Goal: Information Seeking & Learning: Learn about a topic

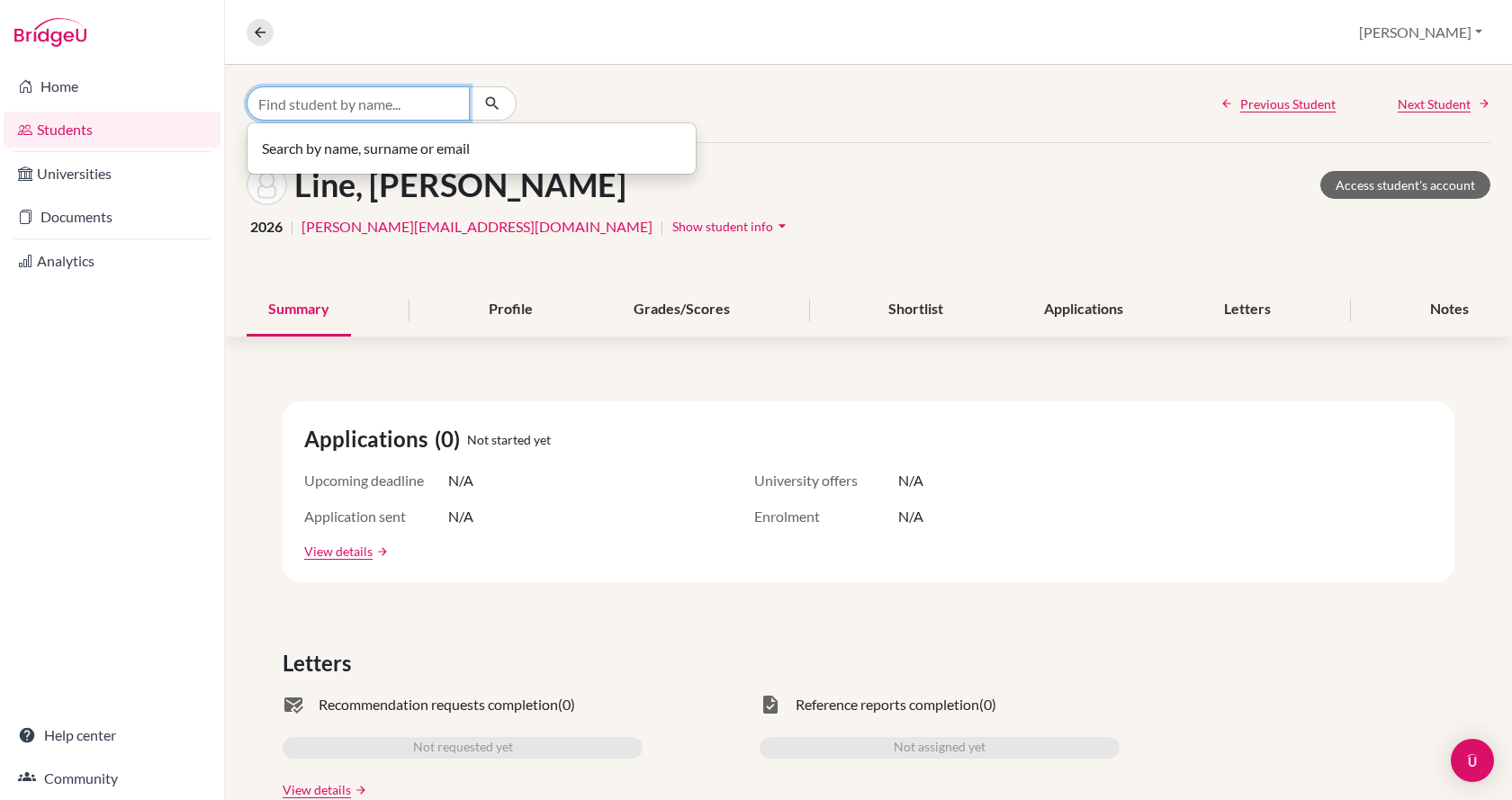
click at [416, 117] on input "Find student by name..." at bounding box center [357, 103] width 223 height 34
click at [251, 21] on button at bounding box center [259, 32] width 27 height 27
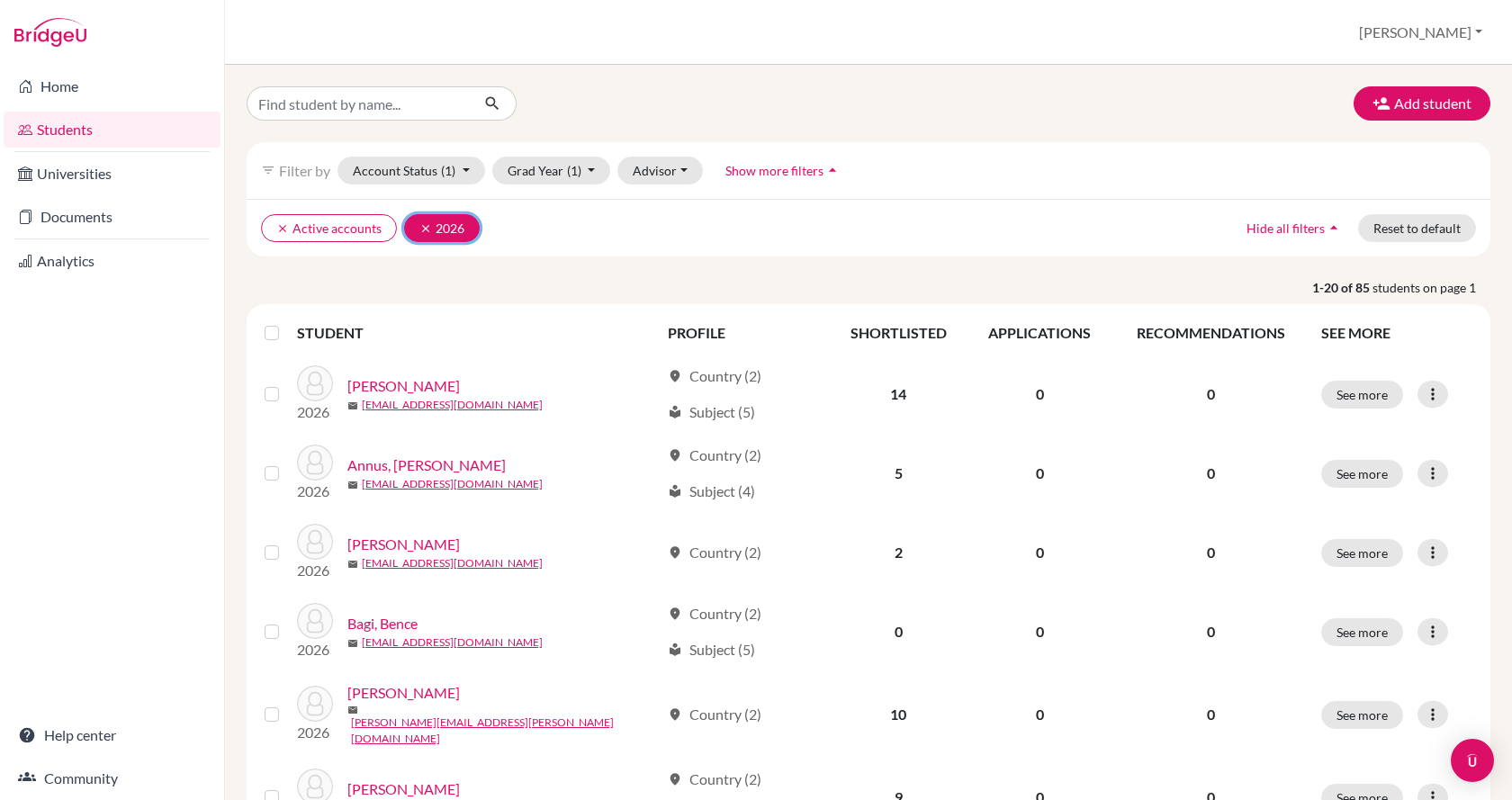
click at [421, 232] on icon "clear" at bounding box center [426, 228] width 13 height 13
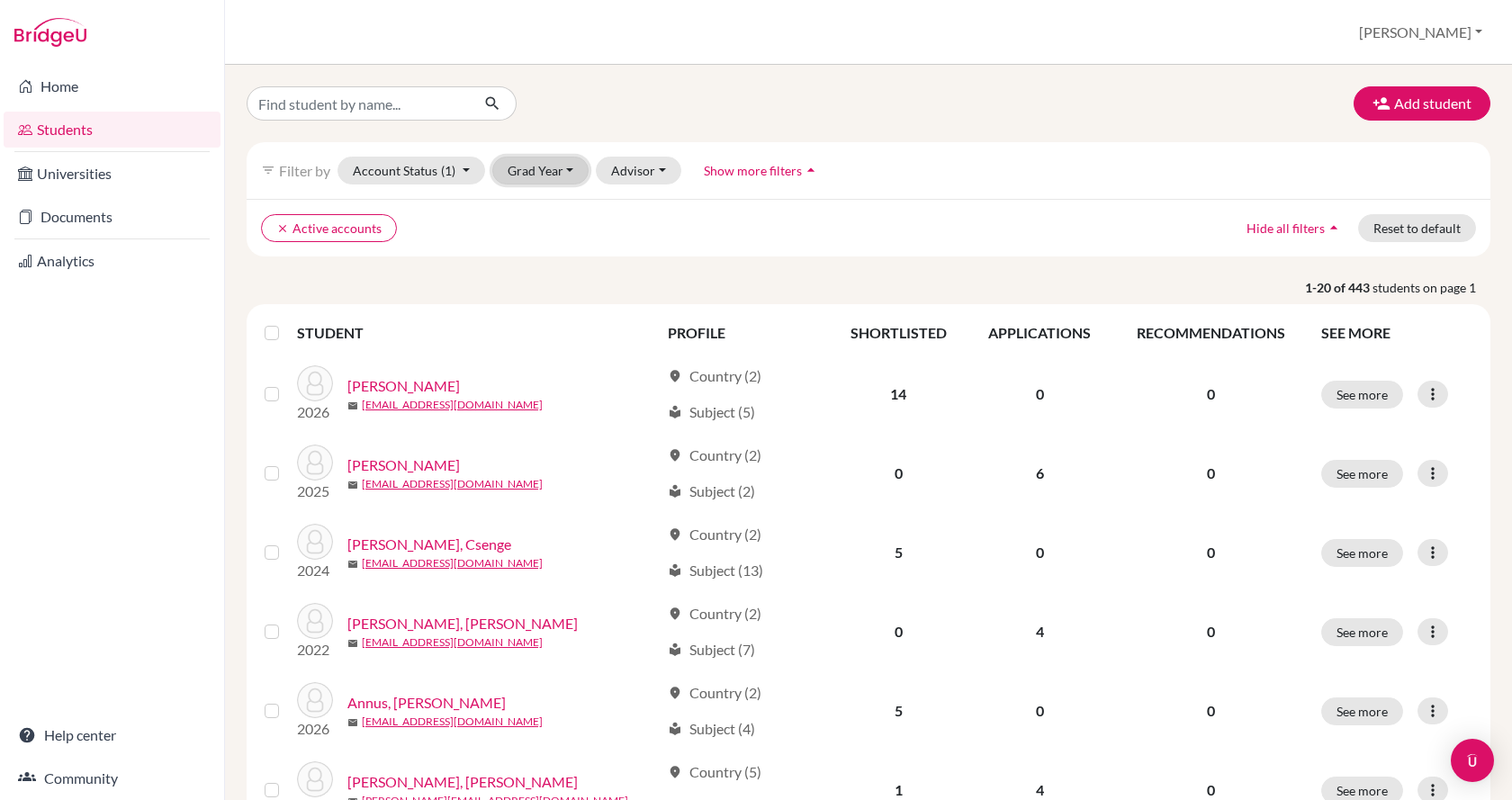
click at [556, 175] on button "Grad Year" at bounding box center [541, 171] width 97 height 28
click at [560, 216] on div "2026" at bounding box center [547, 208] width 63 height 21
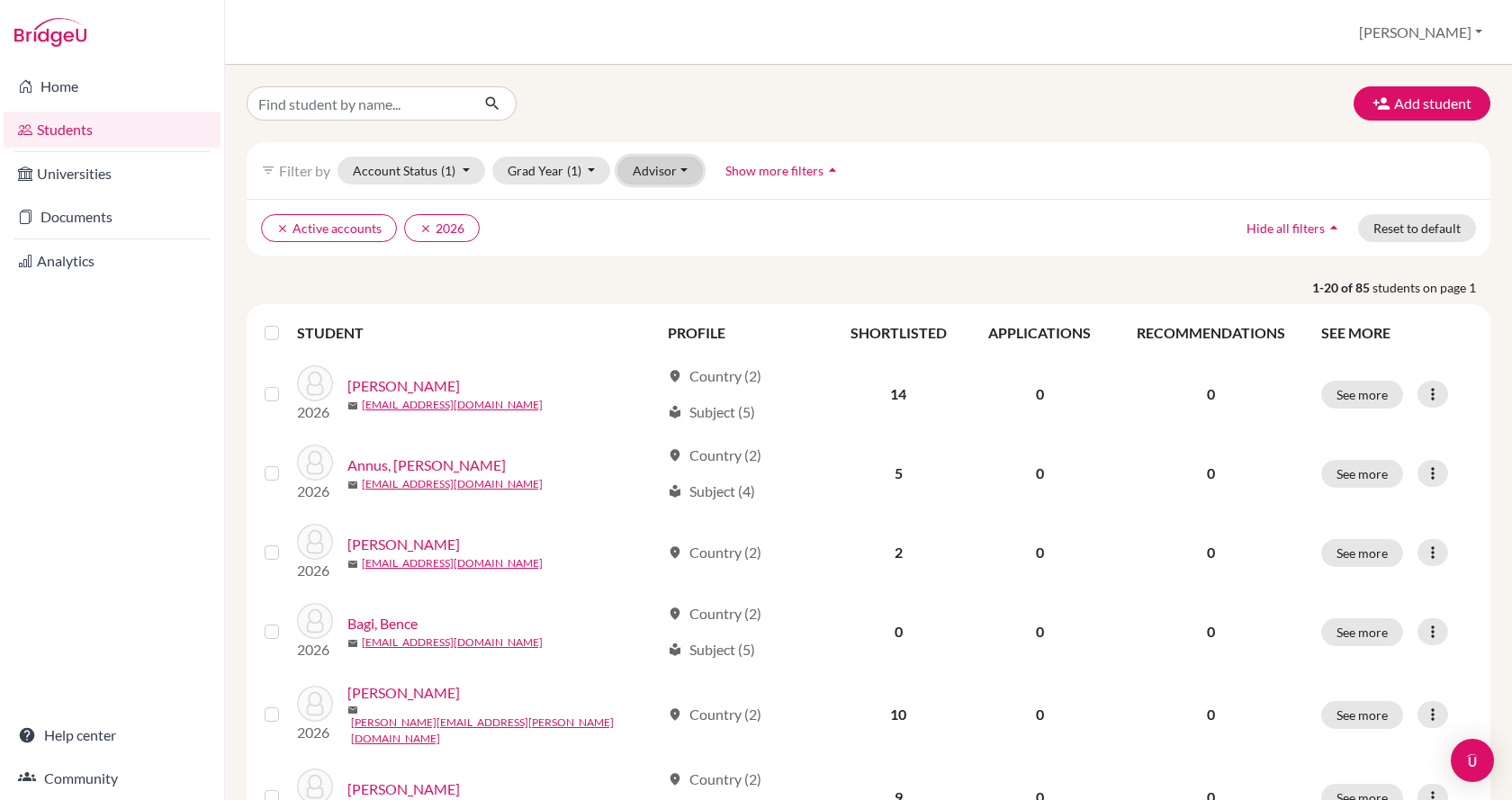
click at [659, 178] on button "Advisor" at bounding box center [660, 171] width 86 height 28
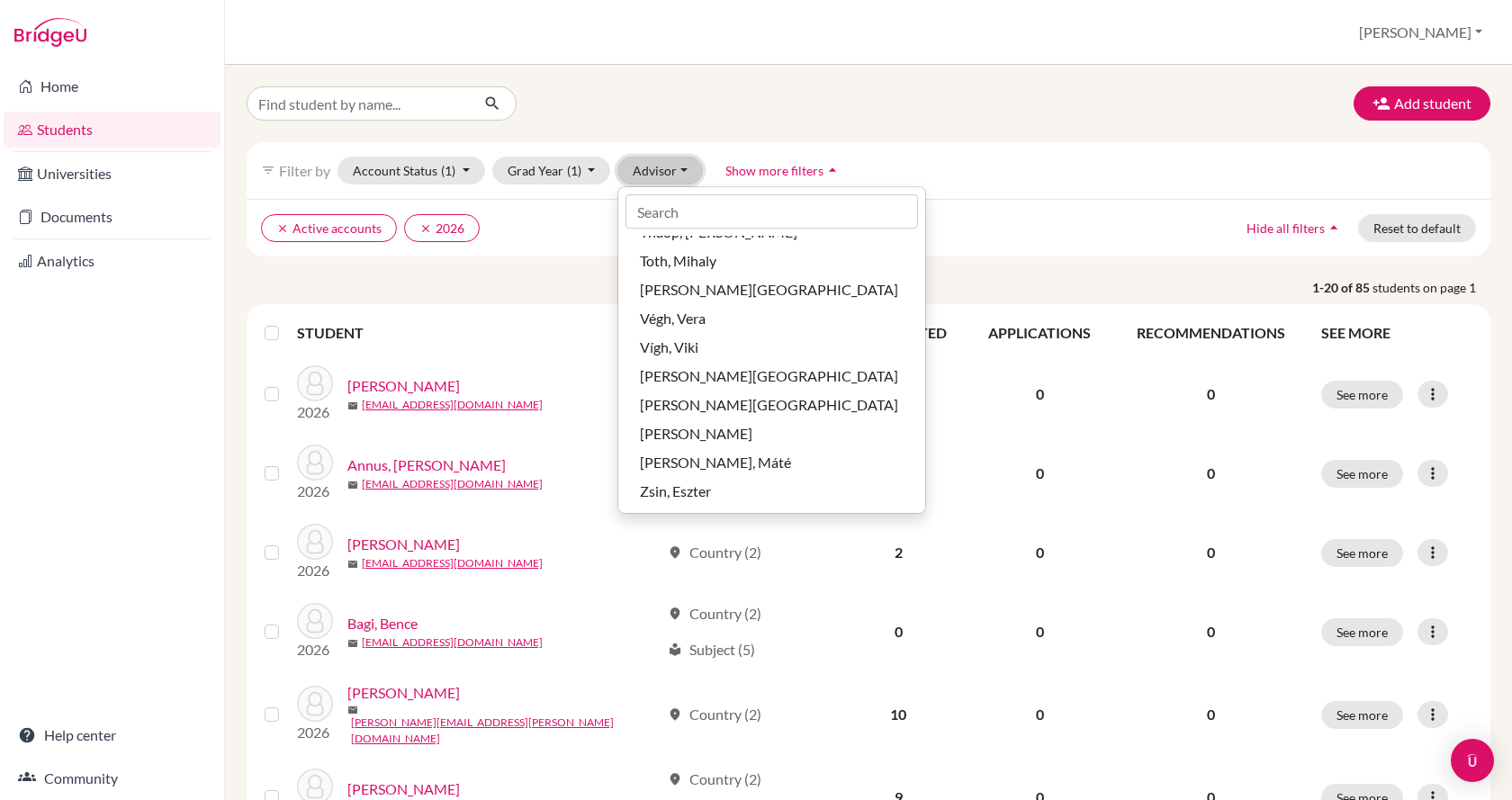
scroll to position [90, 0]
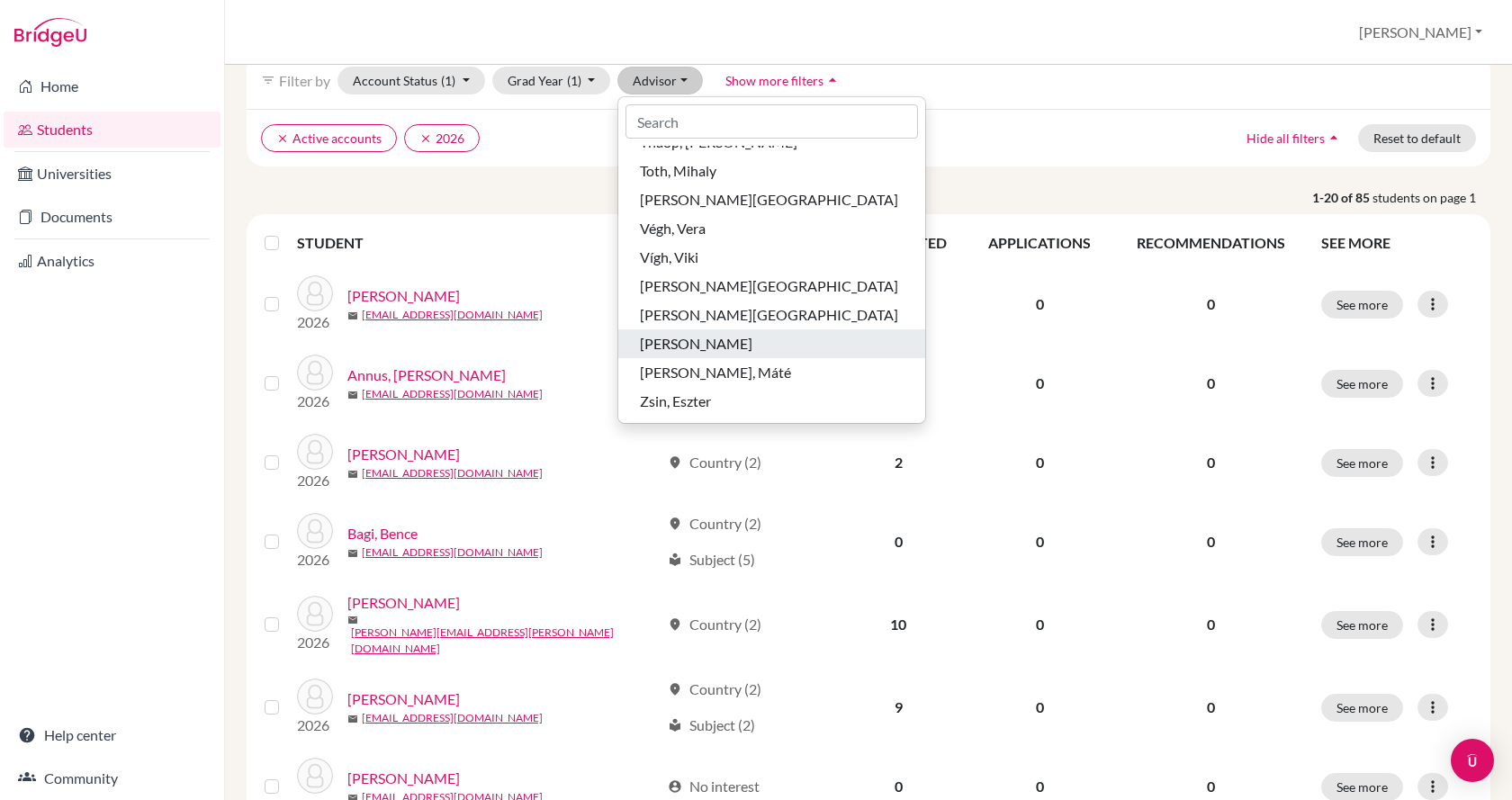
click at [703, 342] on span "[PERSON_NAME]" at bounding box center [696, 343] width 113 height 21
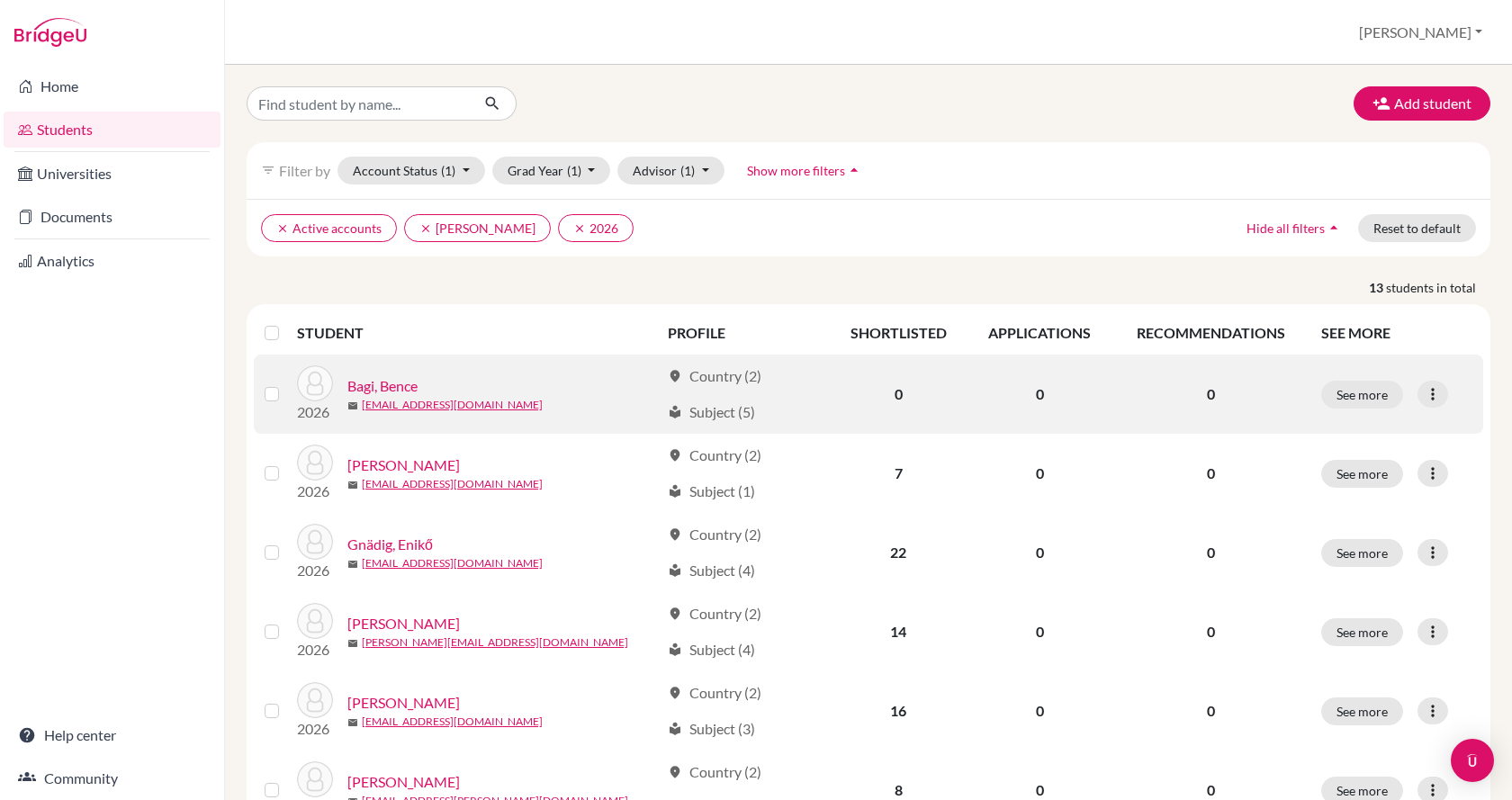
click at [390, 386] on link "Bagi, Bence" at bounding box center [381, 385] width 70 height 21
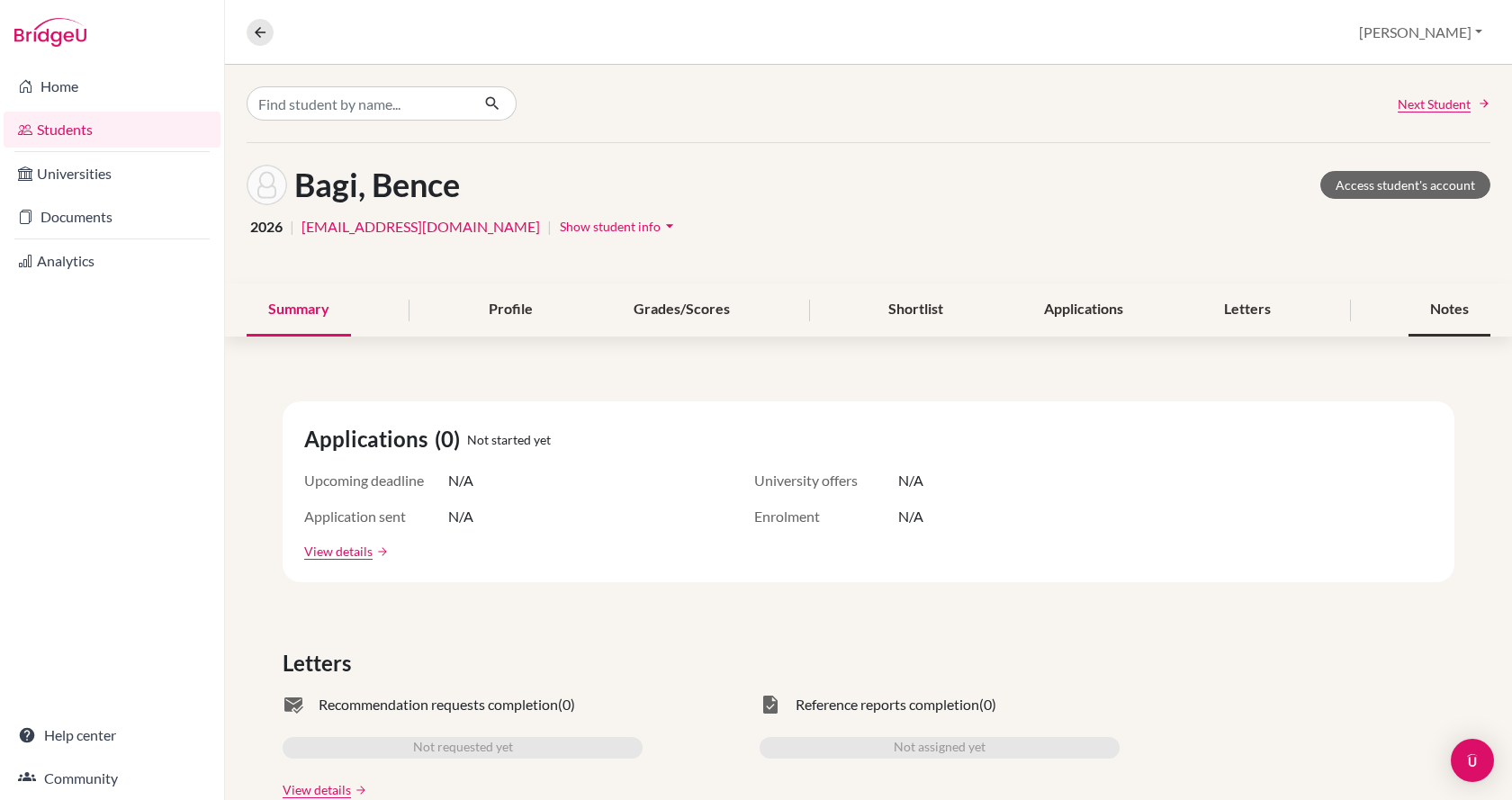
click at [1433, 309] on div "Notes" at bounding box center [1450, 310] width 82 height 53
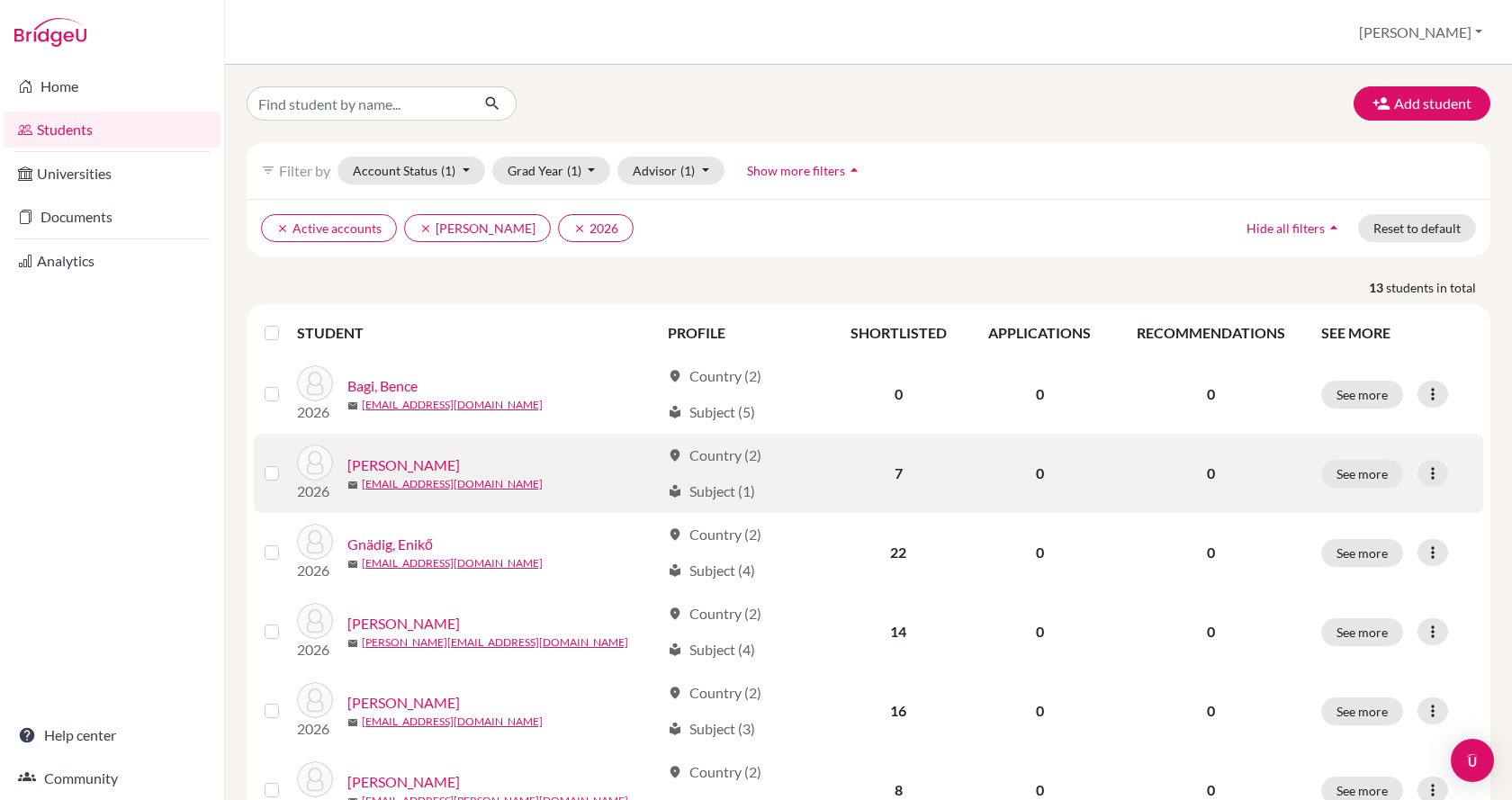
click at [412, 465] on link "[PERSON_NAME]" at bounding box center [403, 464] width 113 height 21
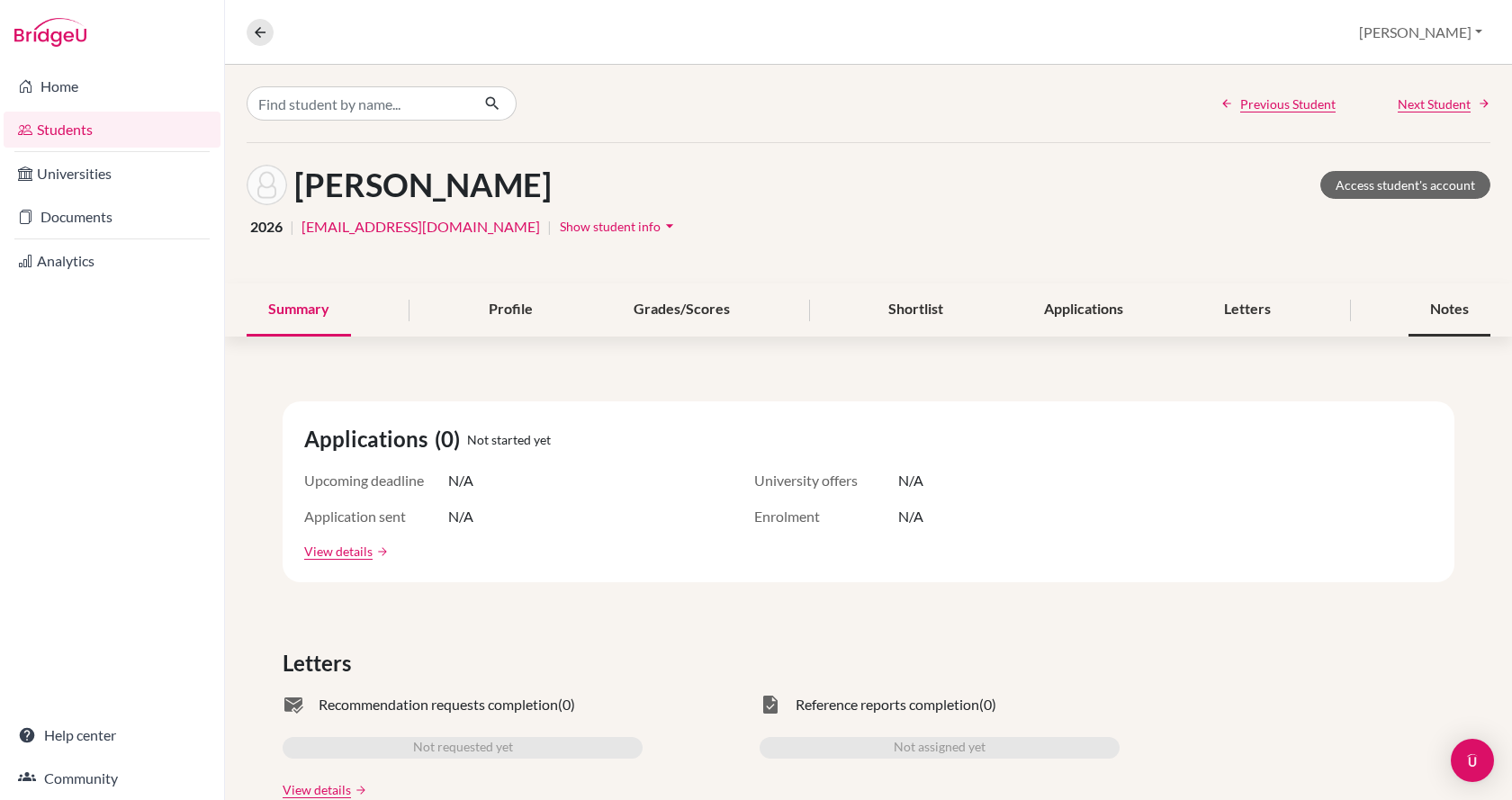
click at [1450, 305] on div "Notes" at bounding box center [1450, 310] width 82 height 53
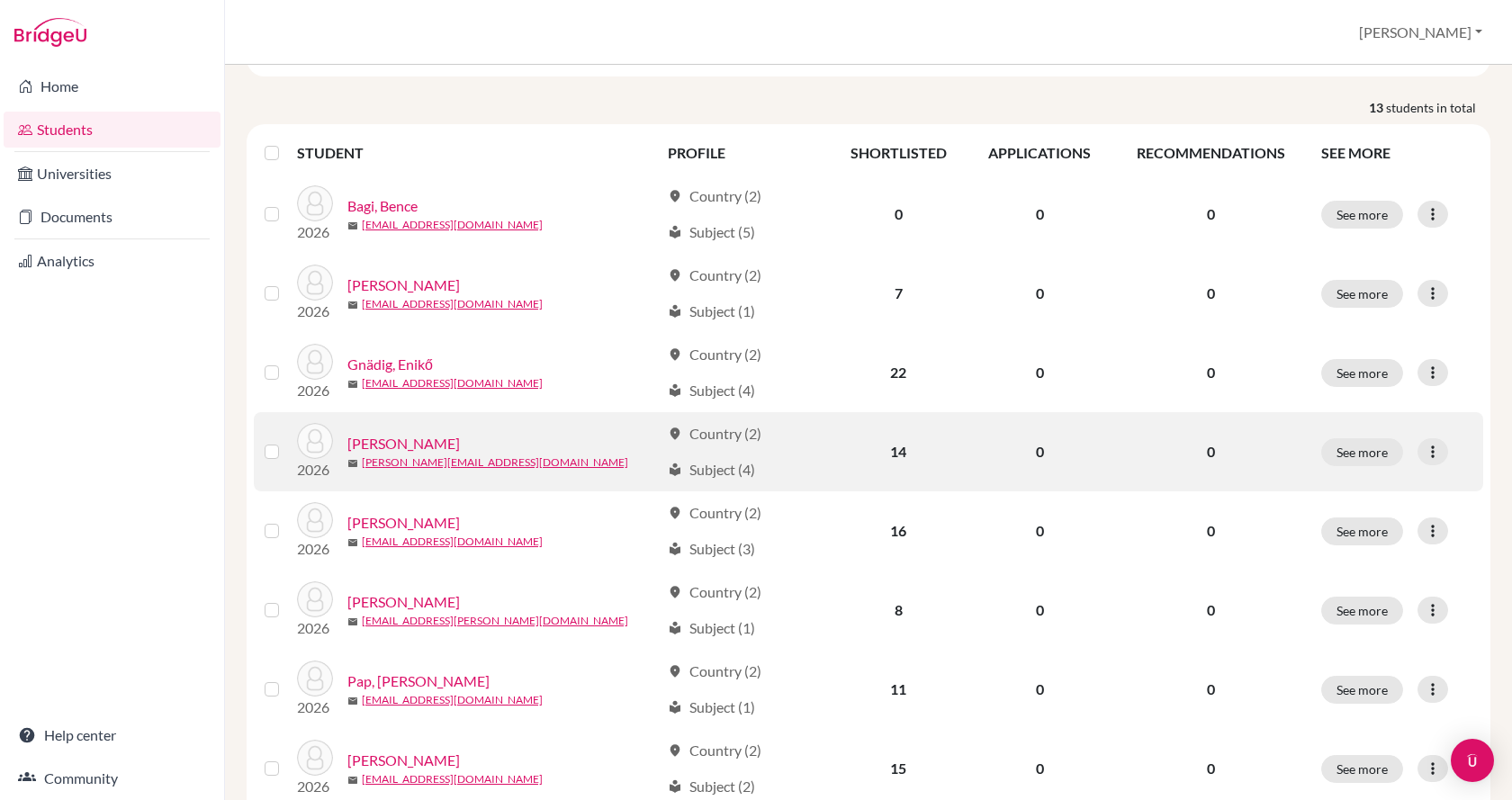
scroll to position [269, 0]
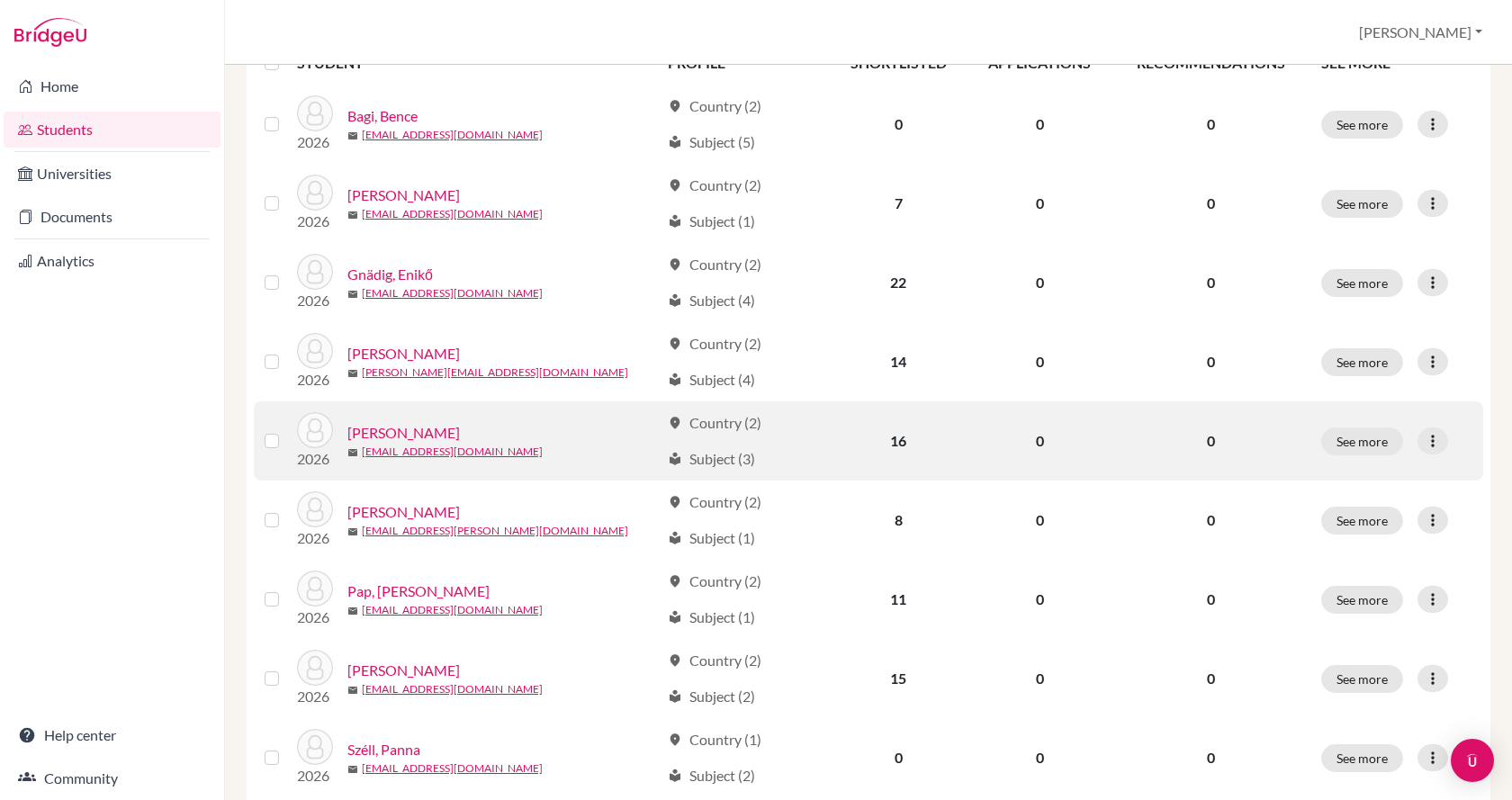
click at [431, 430] on link "[PERSON_NAME]" at bounding box center [403, 432] width 113 height 21
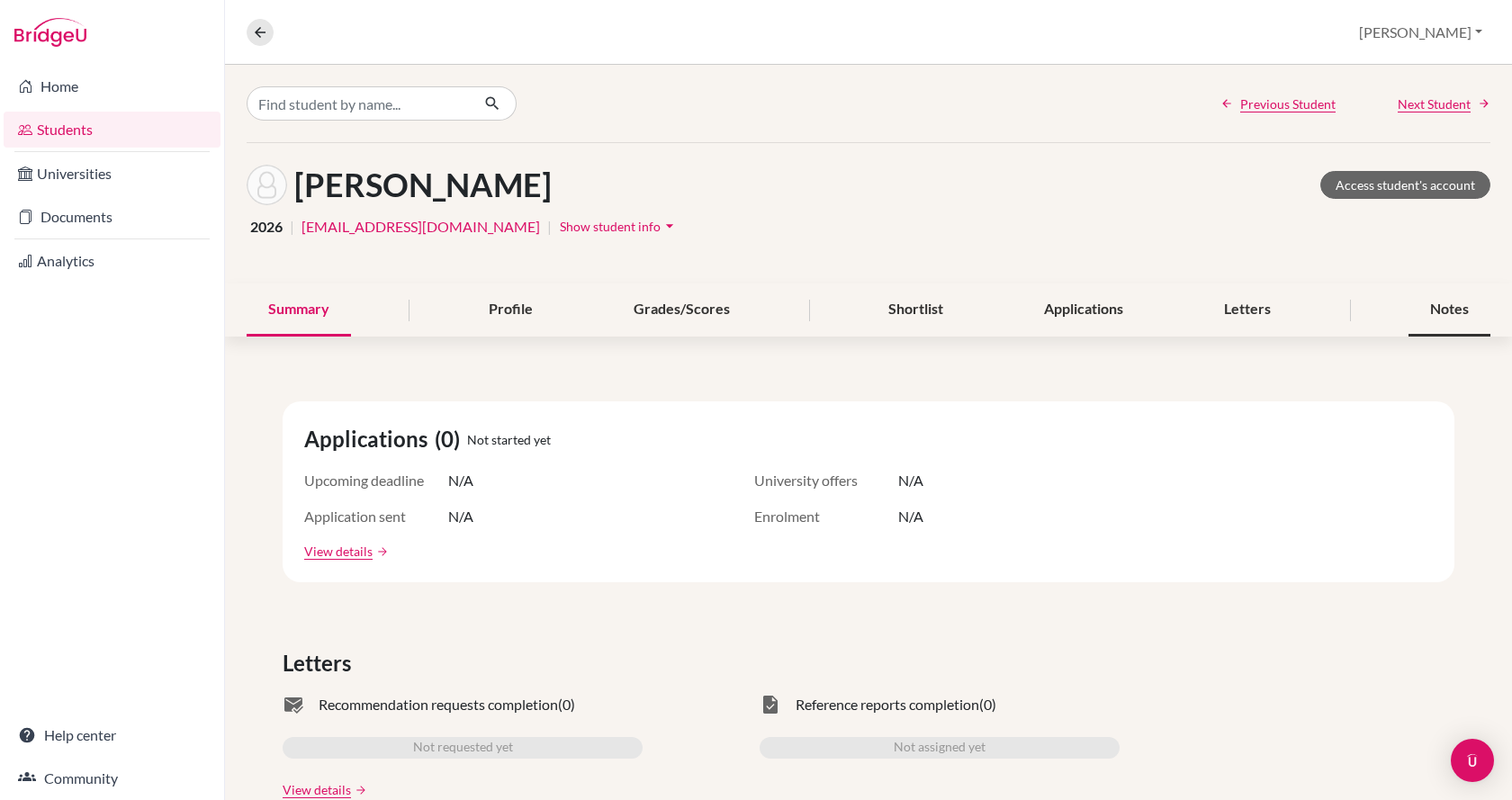
click at [1440, 306] on div "Notes" at bounding box center [1450, 310] width 82 height 53
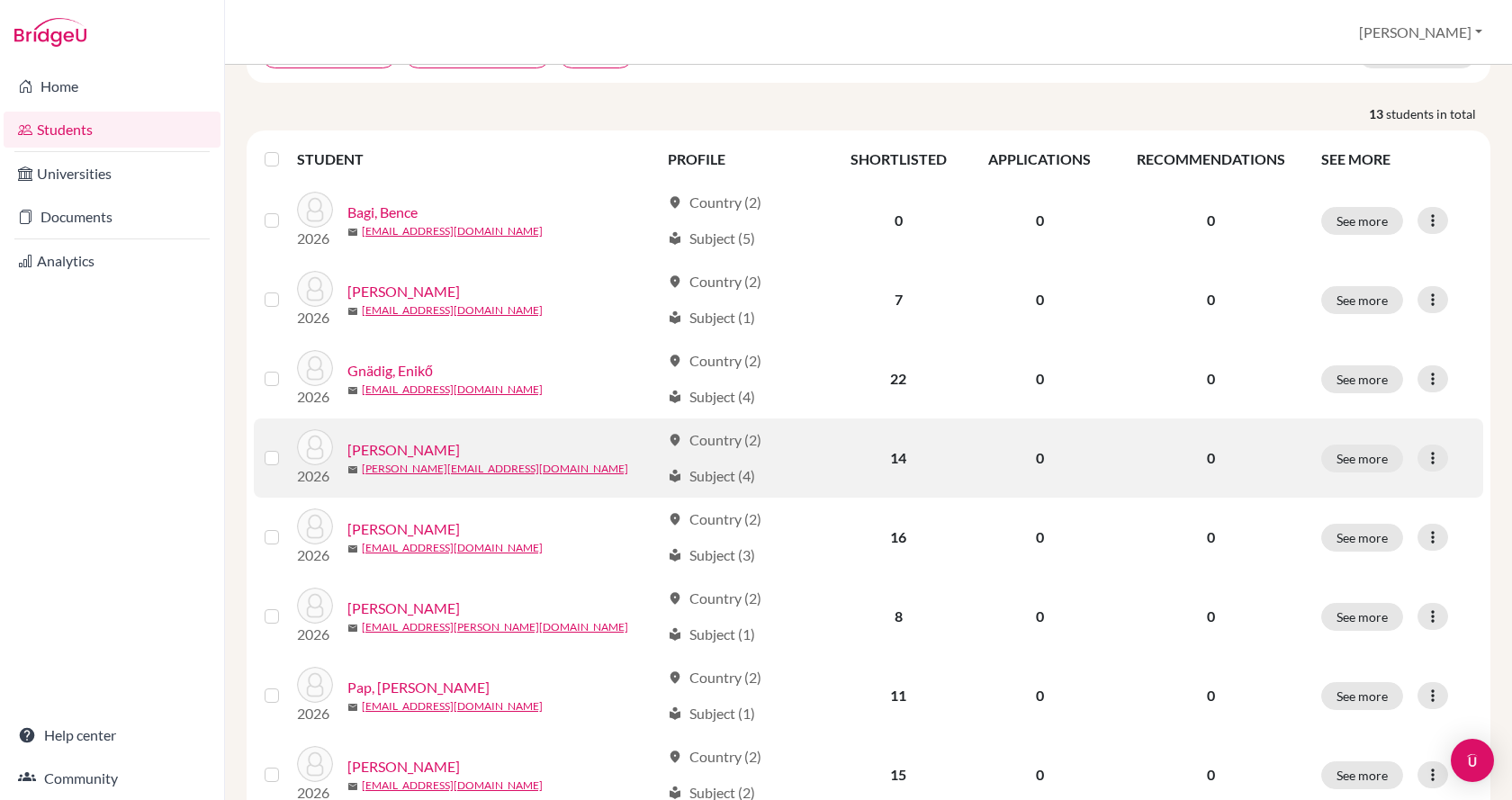
scroll to position [180, 0]
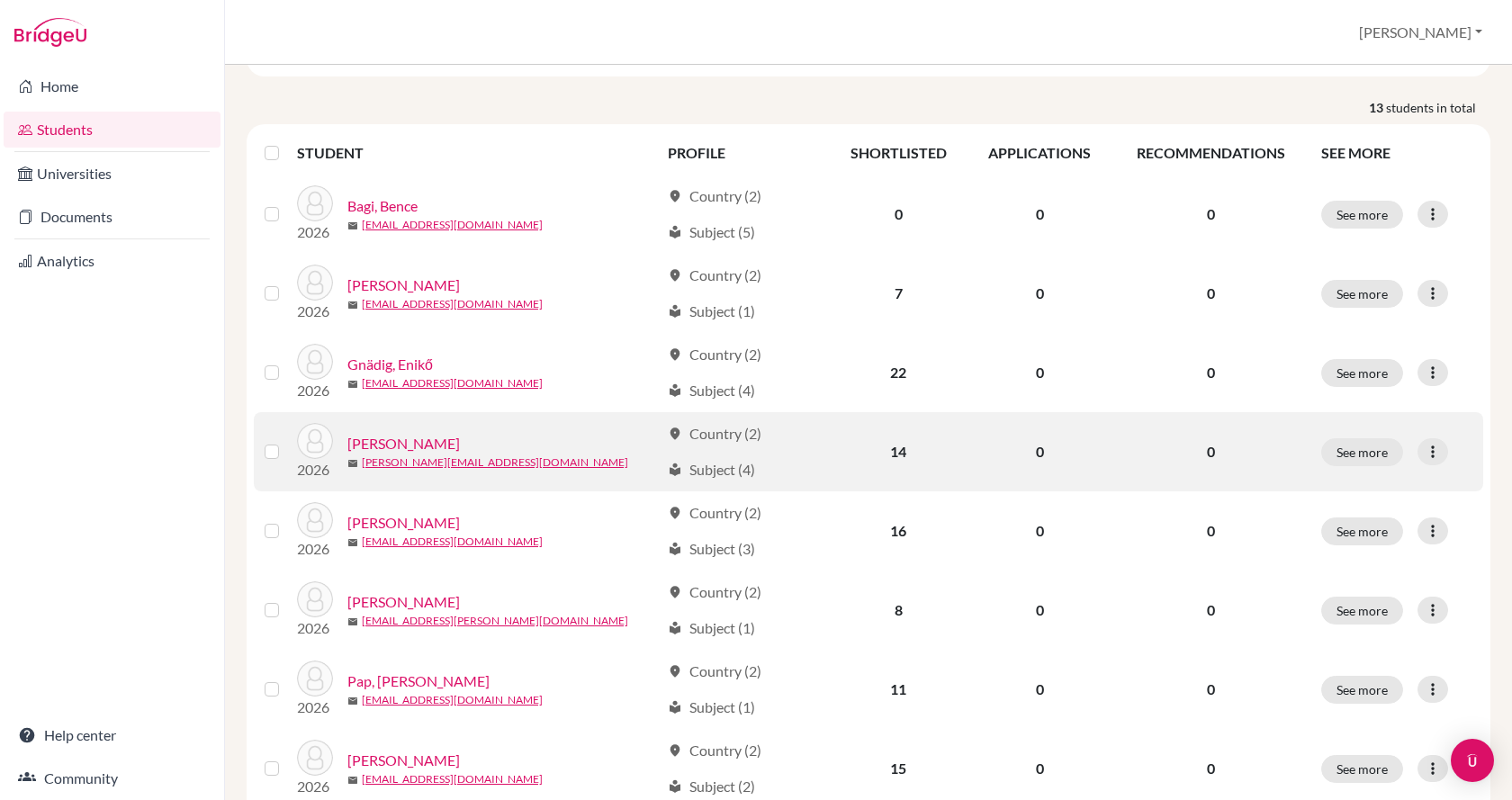
click at [430, 447] on link "[PERSON_NAME]" at bounding box center [403, 443] width 113 height 21
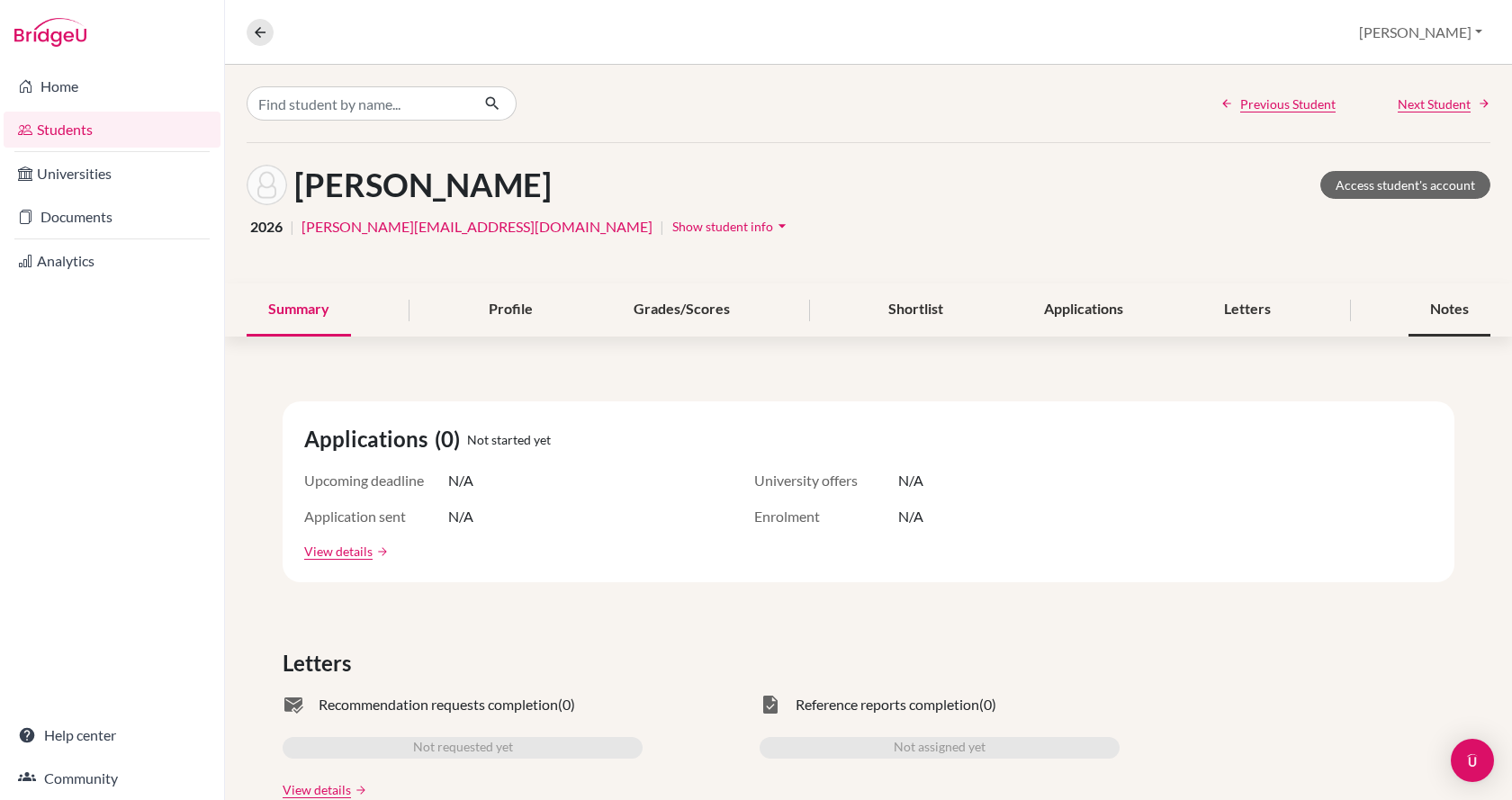
click at [1451, 314] on div "Notes" at bounding box center [1450, 310] width 82 height 53
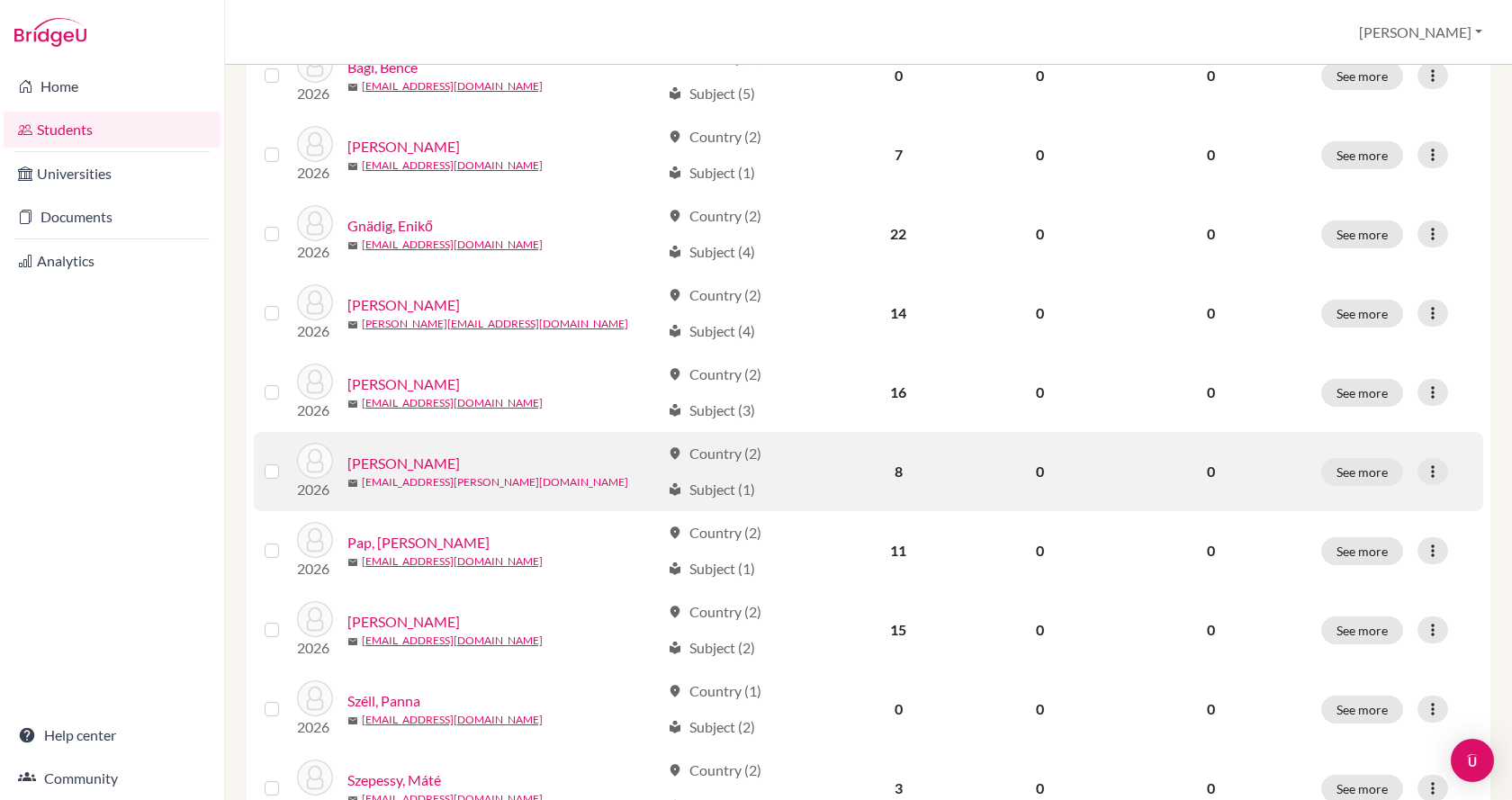
scroll to position [360, 0]
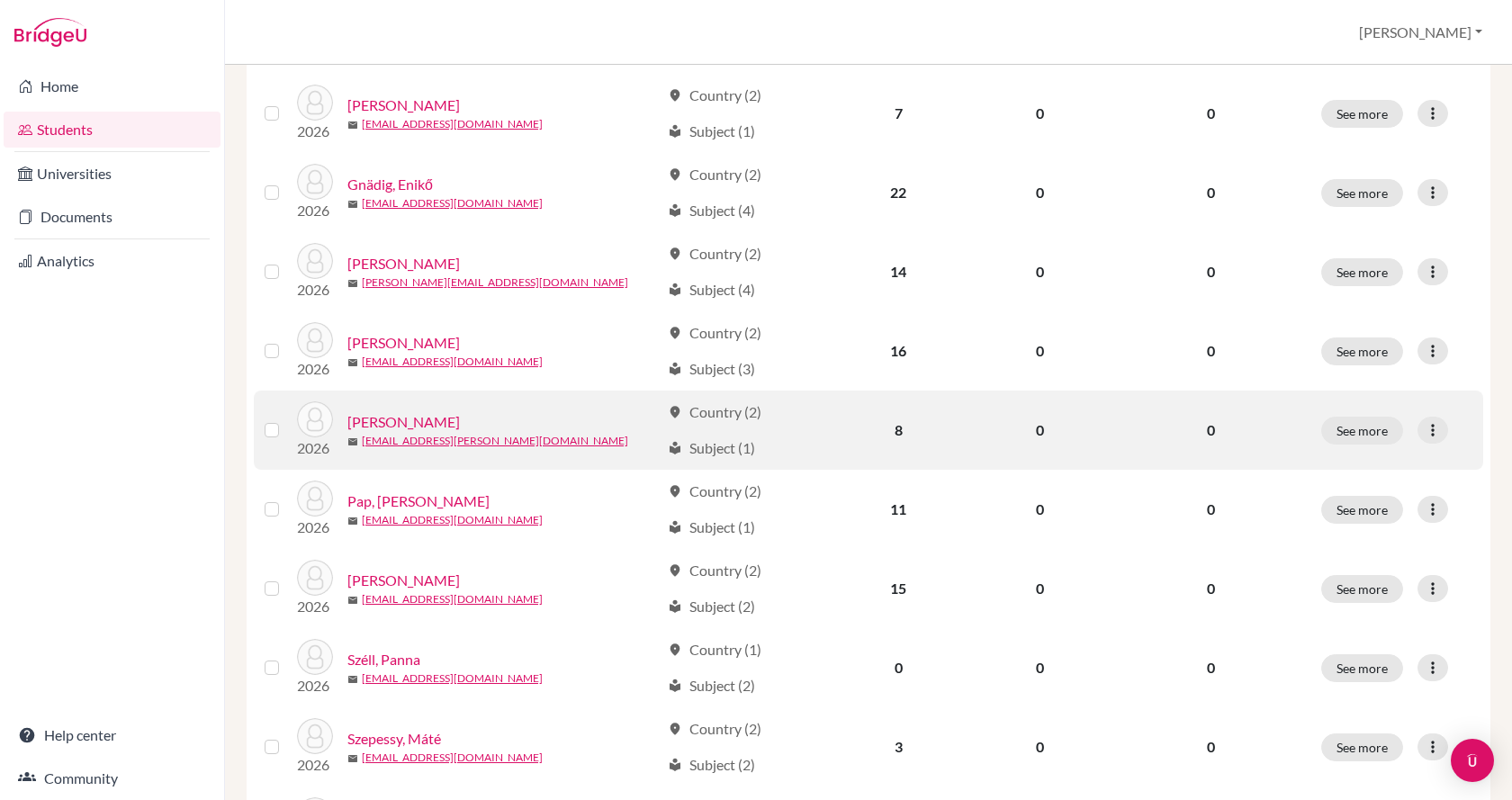
click at [416, 416] on link "[PERSON_NAME]" at bounding box center [403, 421] width 113 height 21
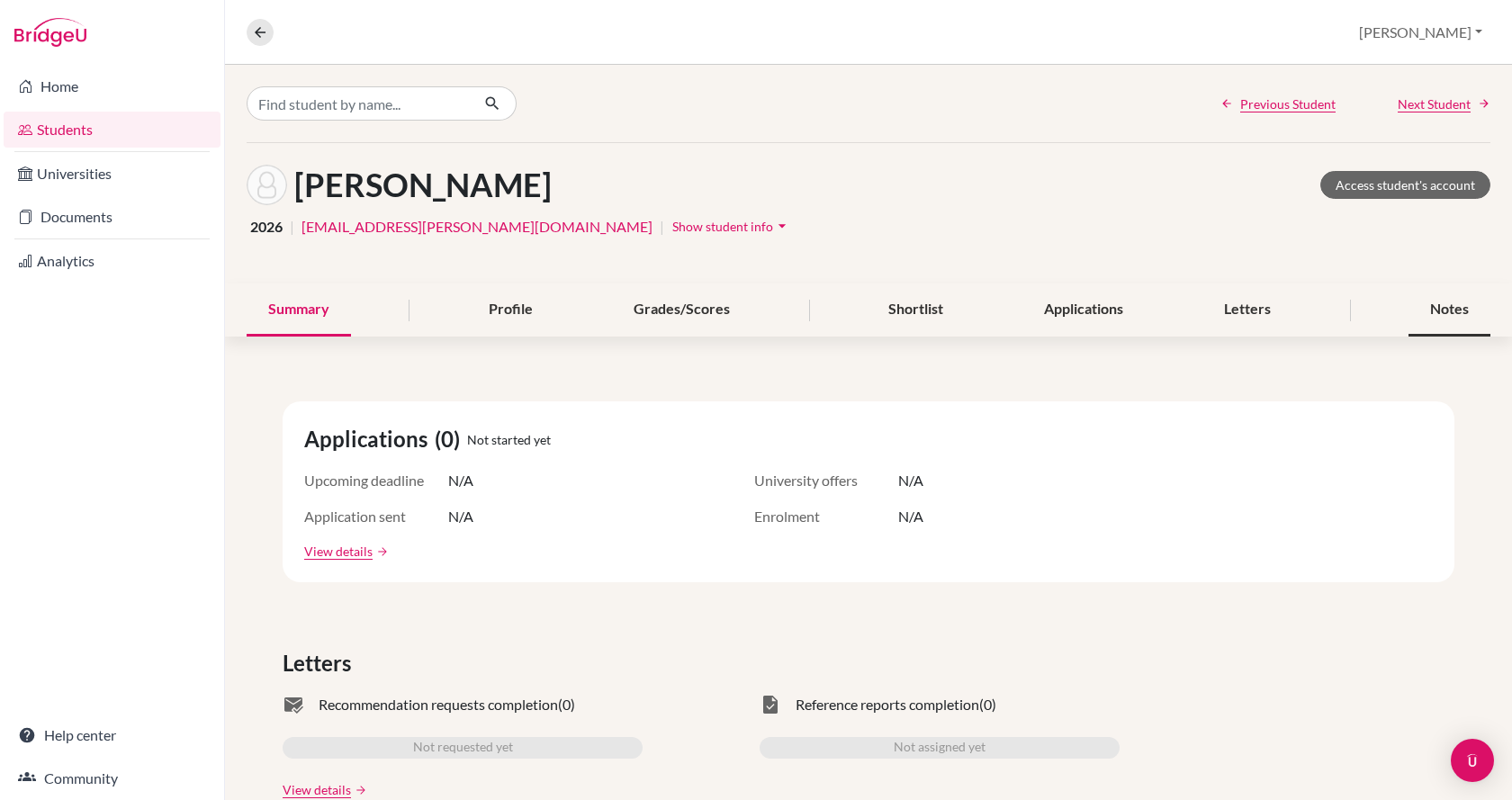
click at [1426, 314] on div "Notes" at bounding box center [1450, 310] width 82 height 53
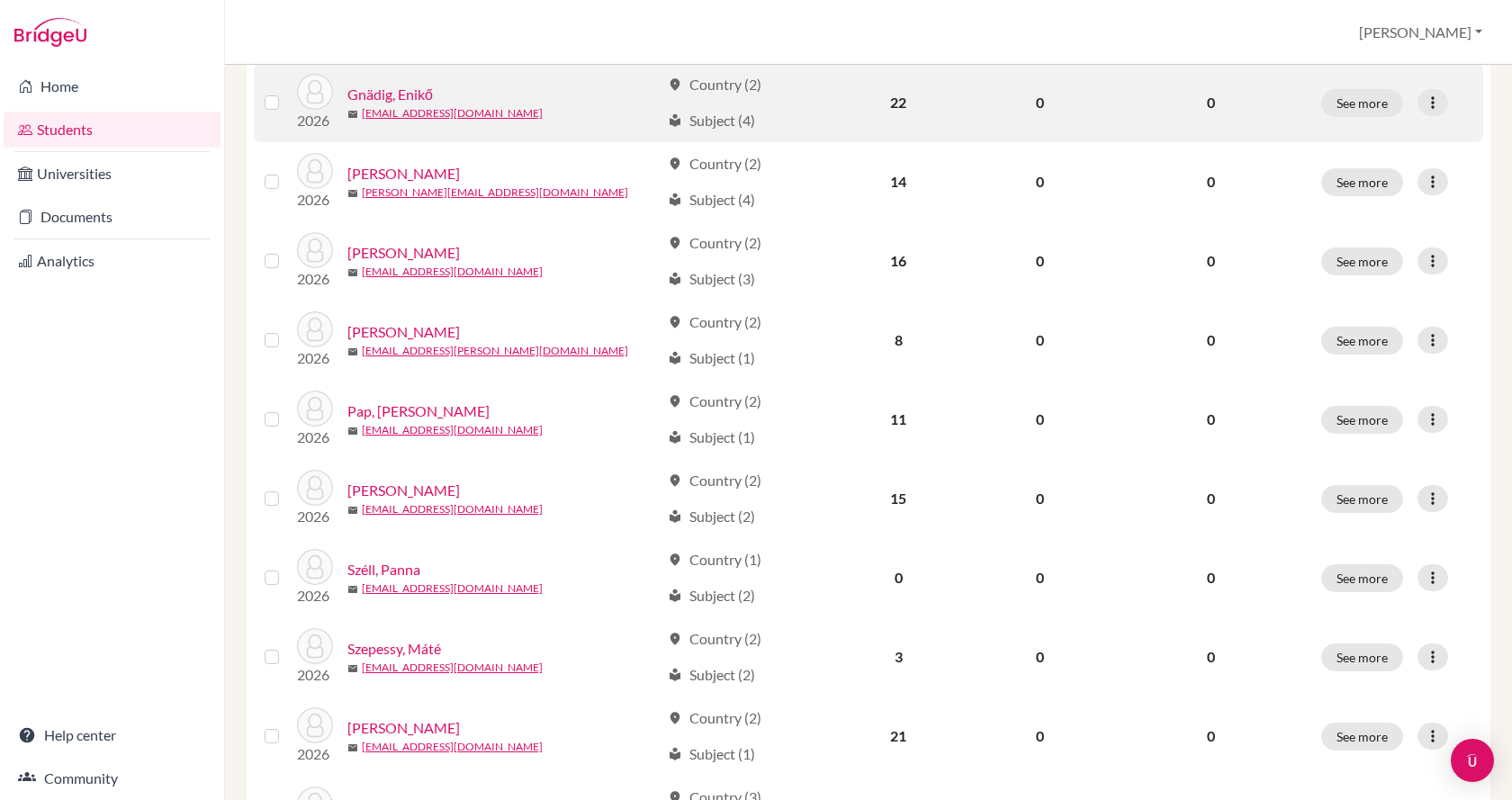
scroll to position [540, 0]
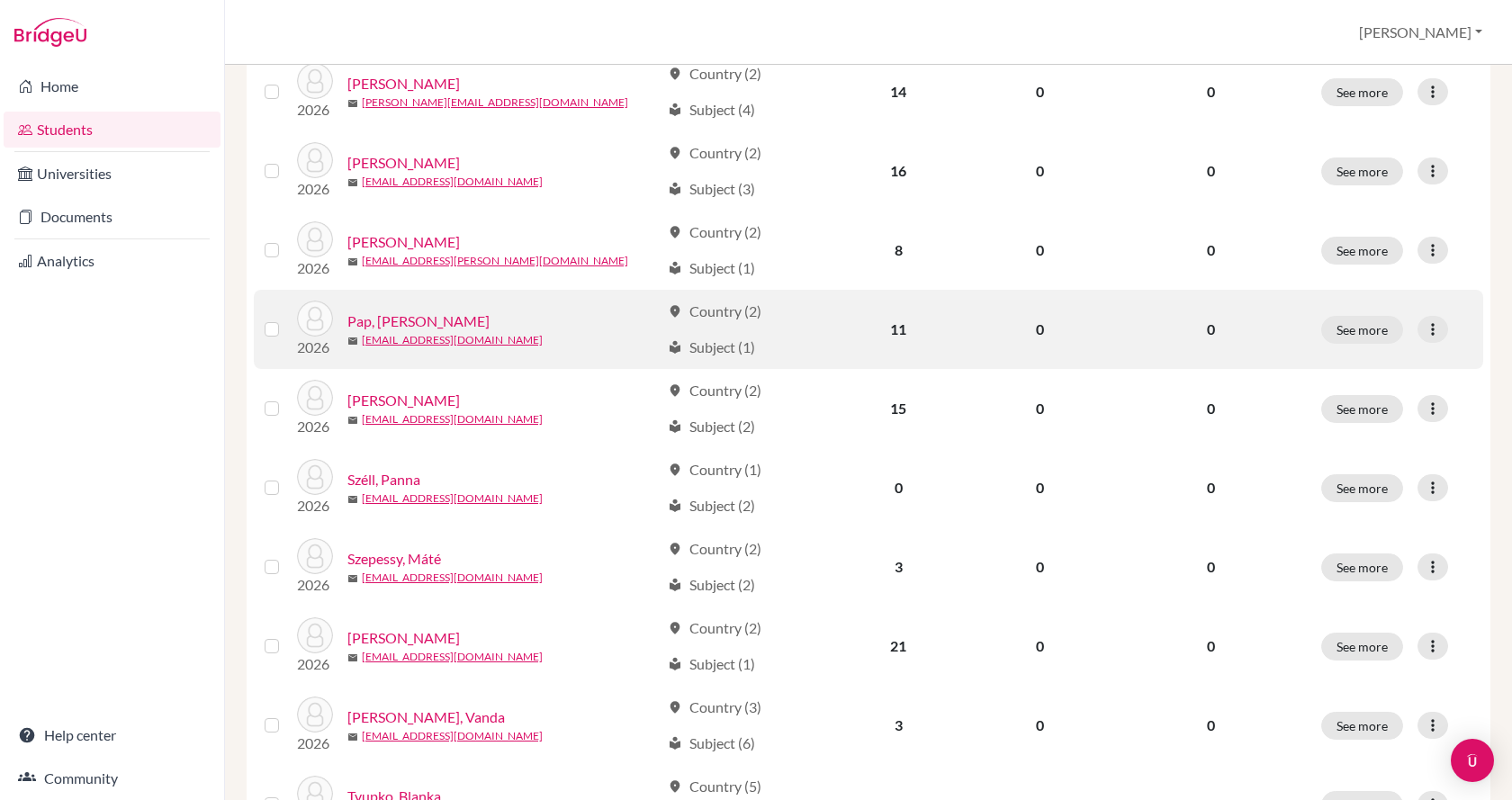
click at [395, 321] on link "Pap, [PERSON_NAME]" at bounding box center [418, 321] width 142 height 21
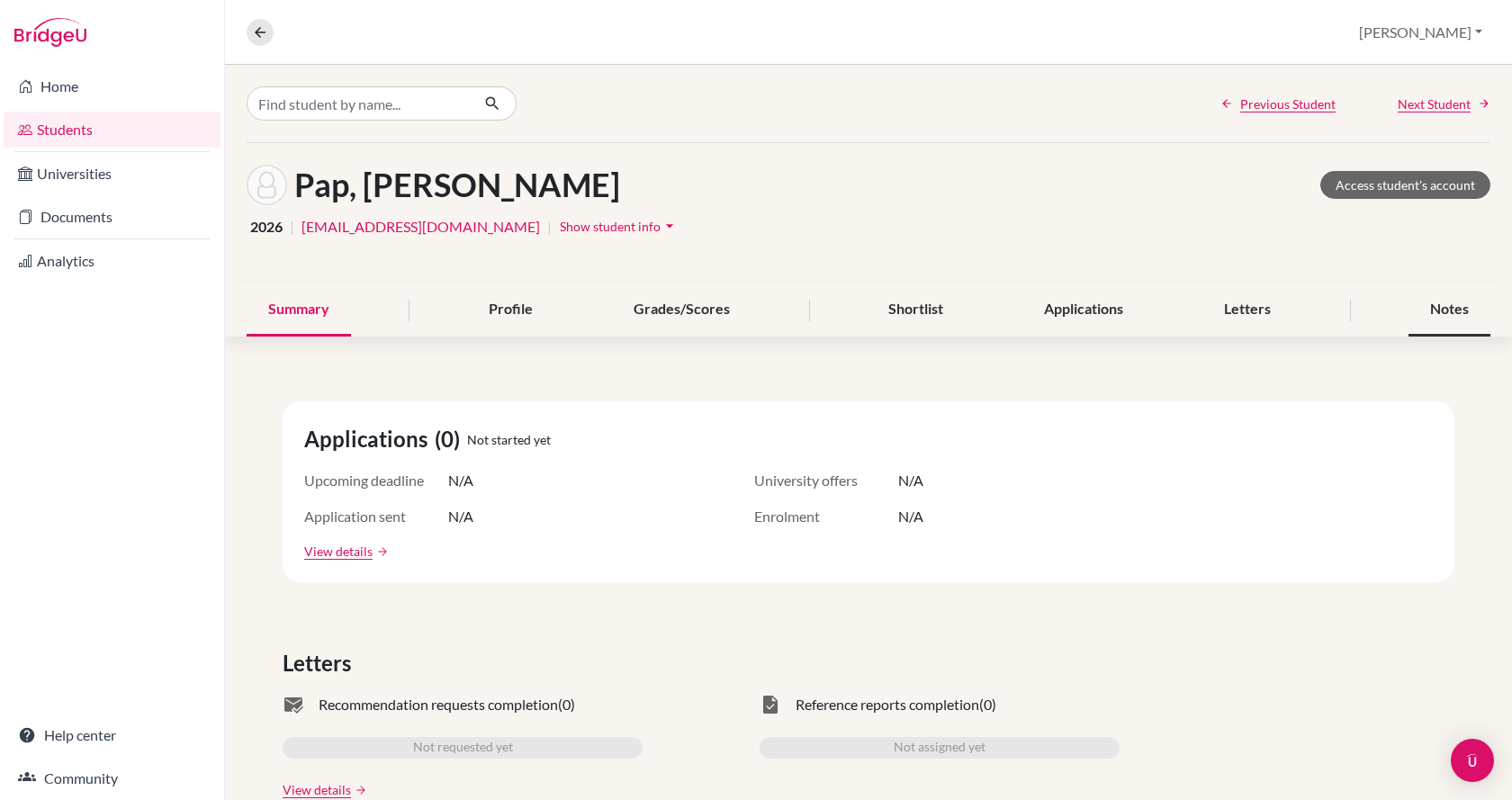
click at [1458, 306] on div "Notes" at bounding box center [1450, 310] width 82 height 53
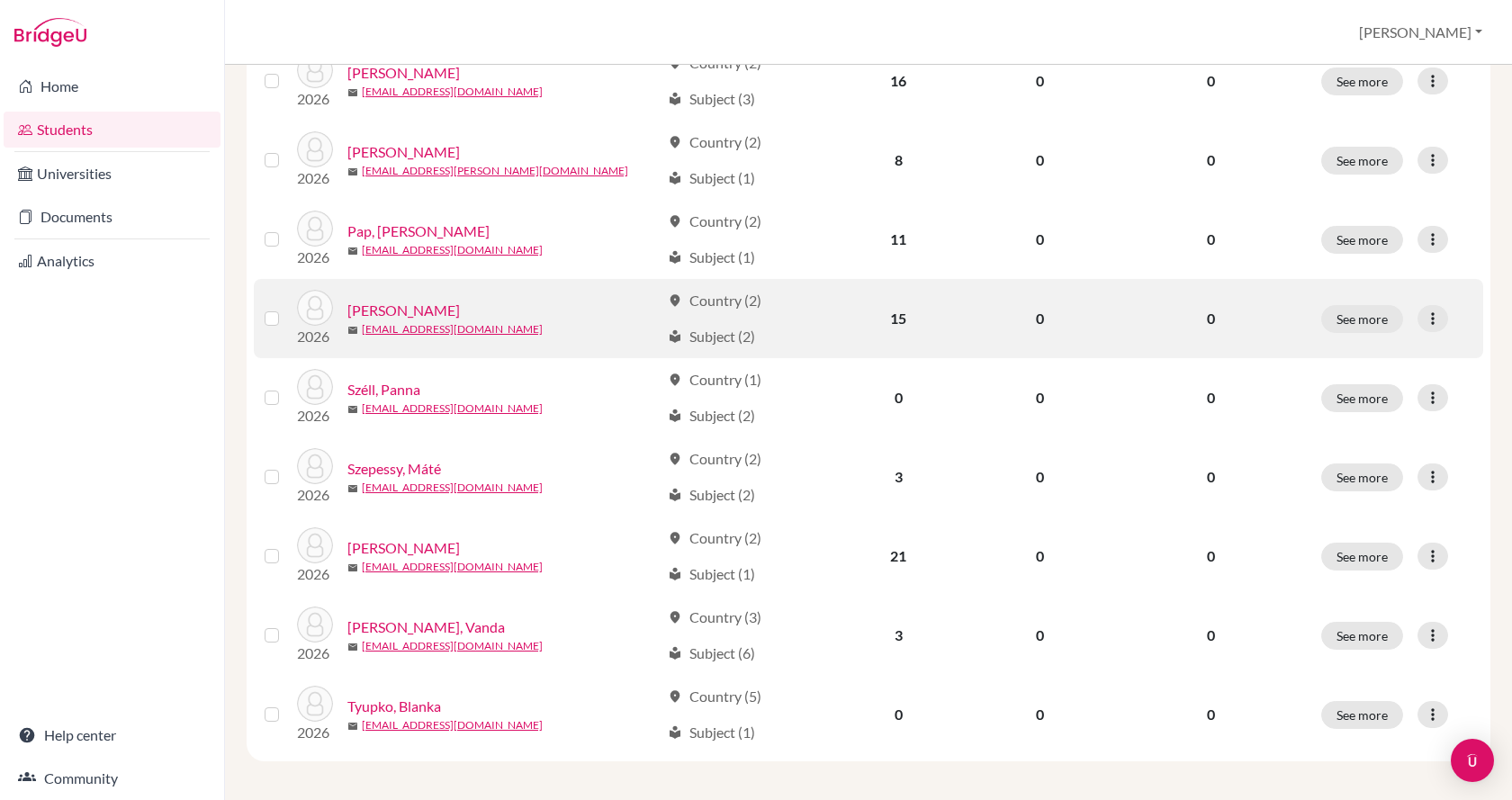
scroll to position [634, 0]
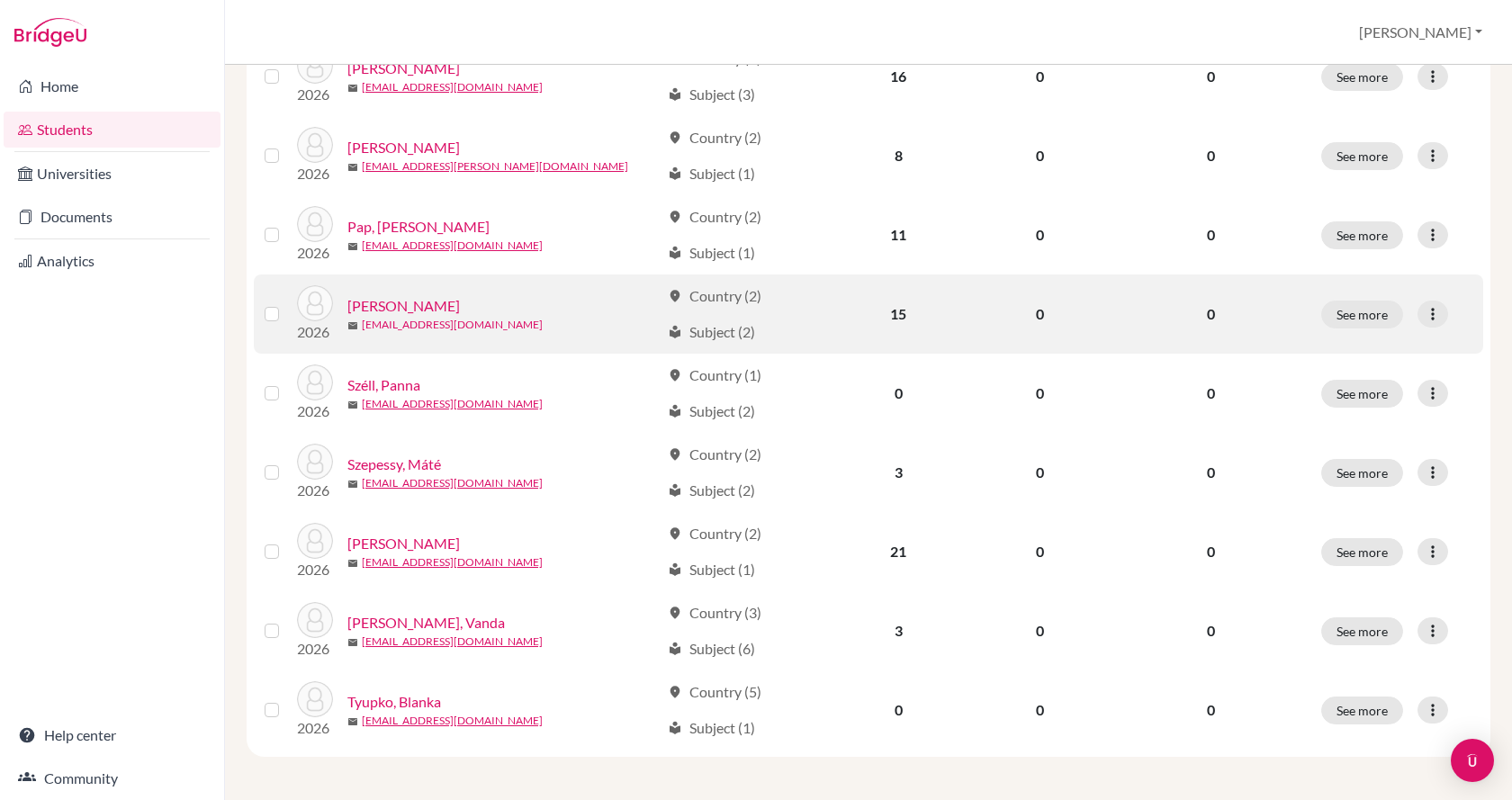
click at [394, 317] on link "[EMAIL_ADDRESS][DOMAIN_NAME]" at bounding box center [452, 324] width 181 height 16
click at [395, 309] on link "[PERSON_NAME]" at bounding box center [403, 305] width 113 height 21
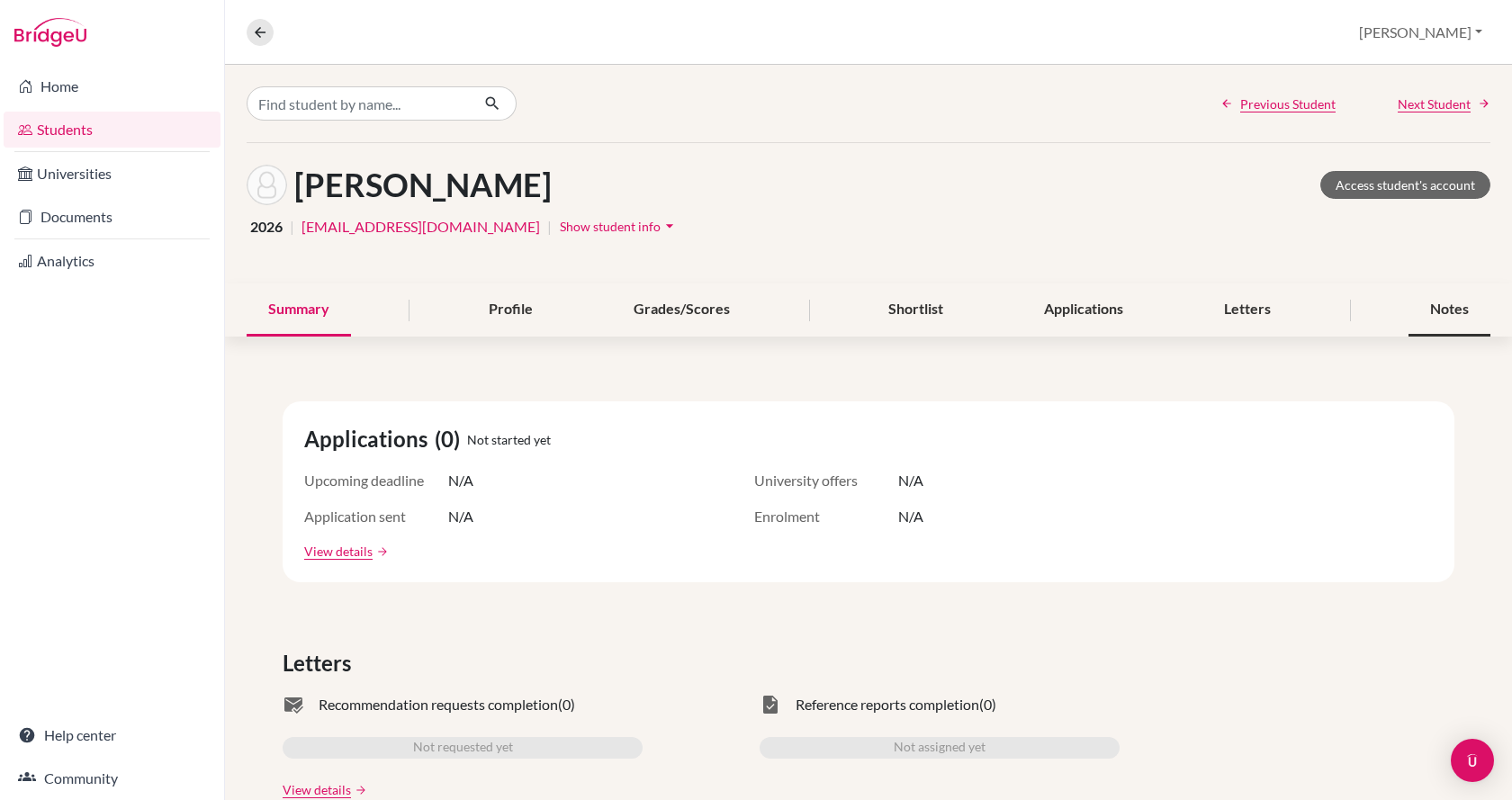
click at [1421, 317] on div "Notes" at bounding box center [1450, 310] width 82 height 53
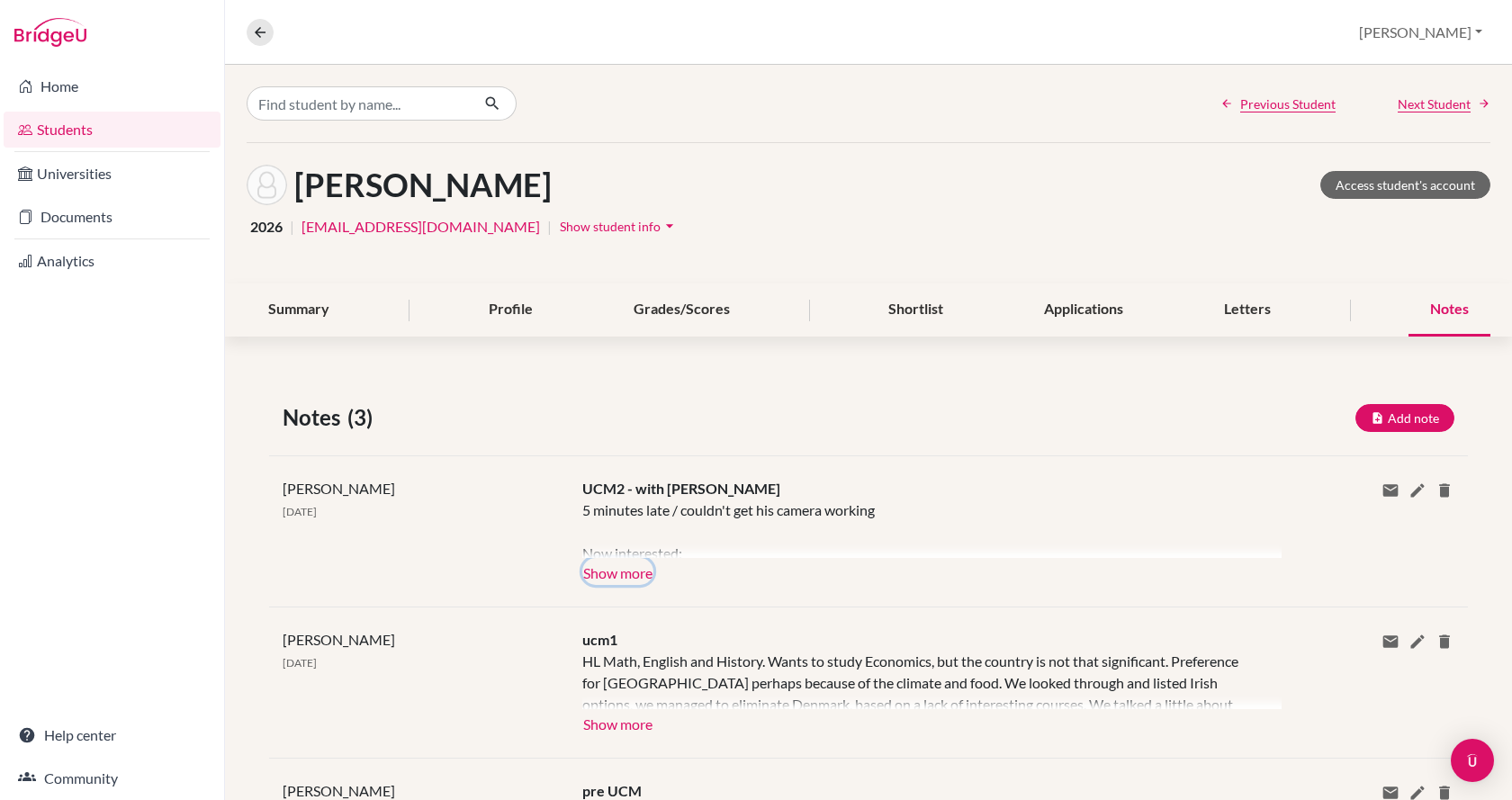
click at [595, 575] on button "Show more" at bounding box center [617, 571] width 71 height 27
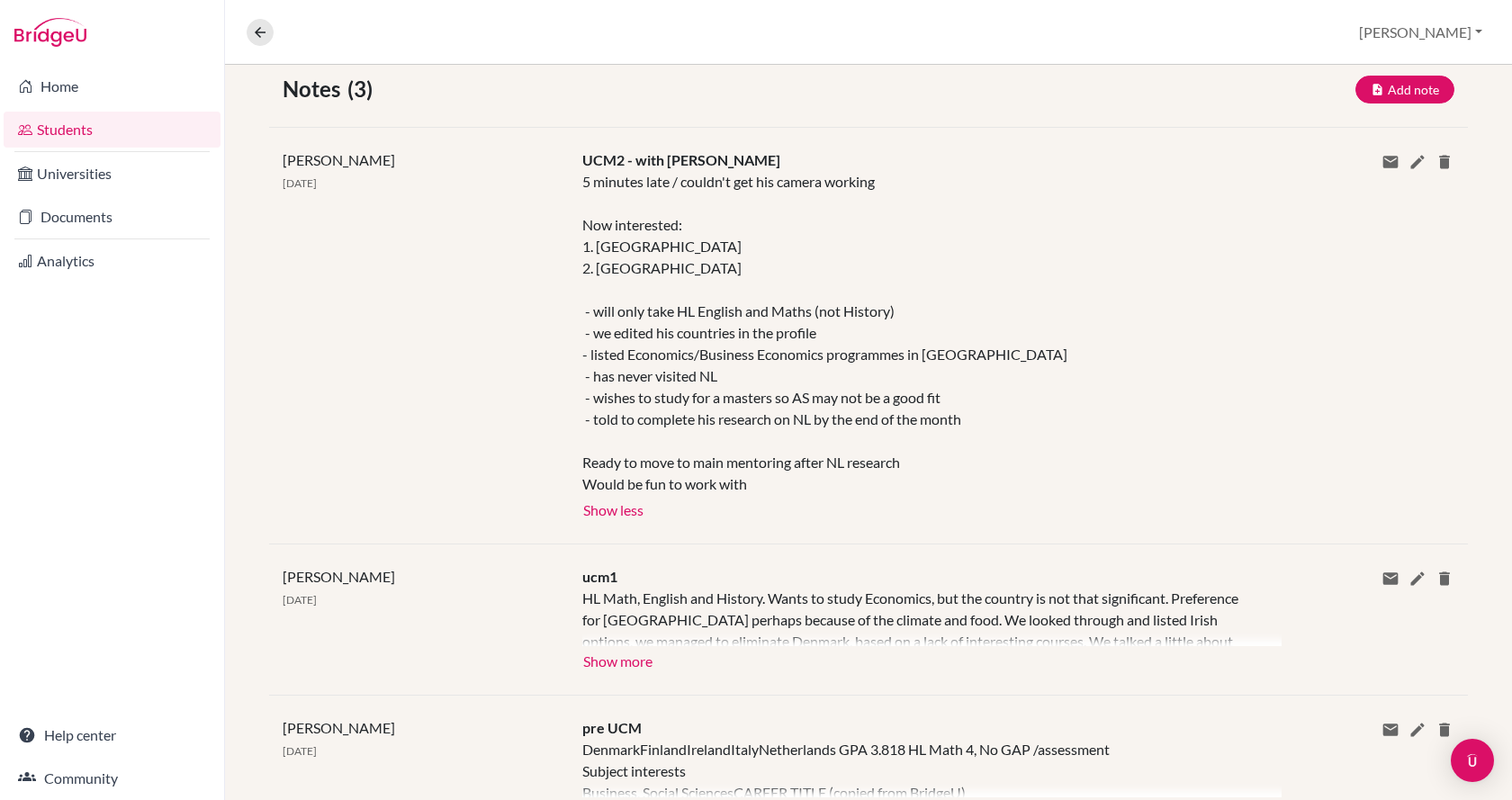
scroll to position [360, 0]
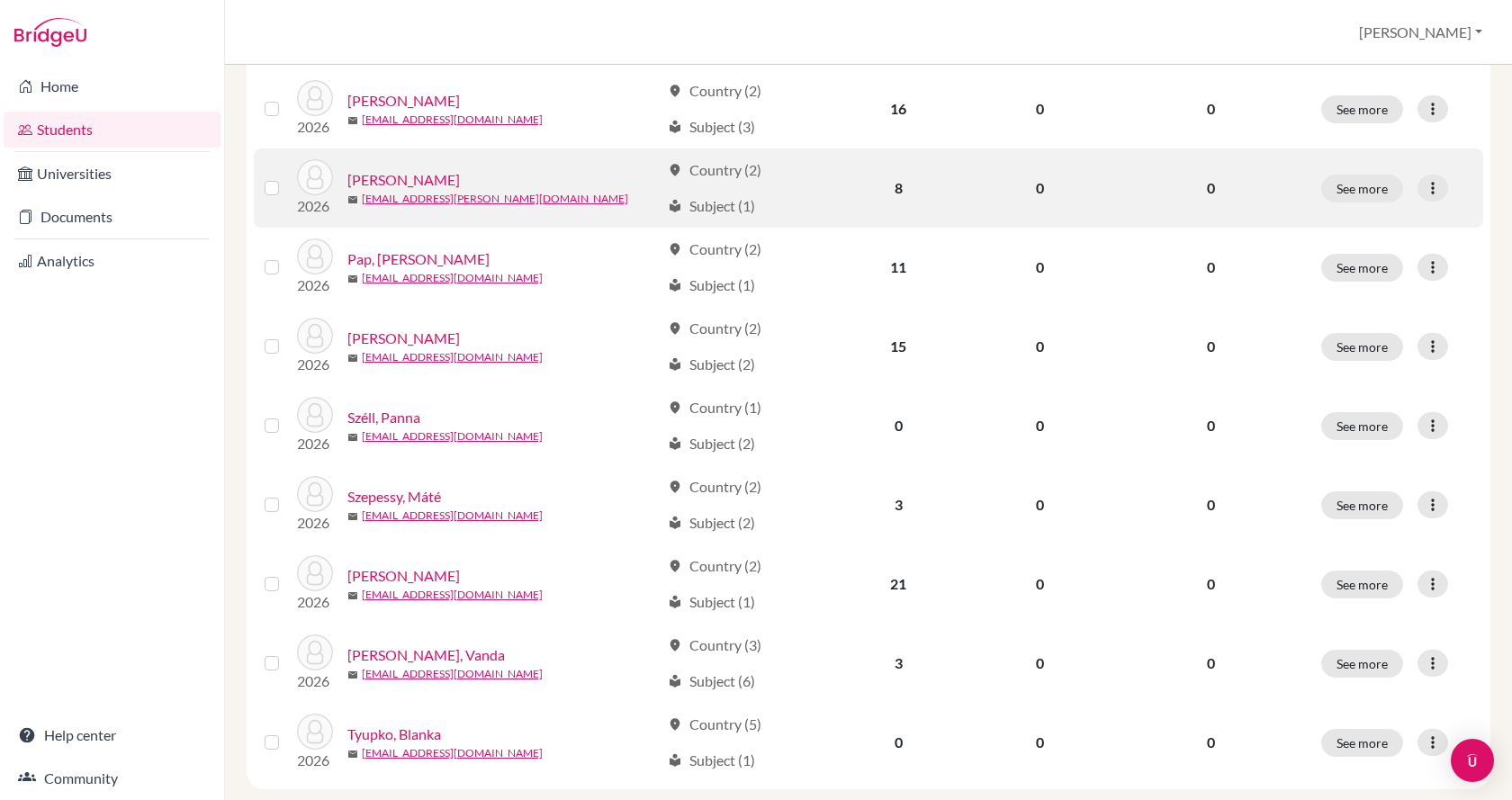
scroll to position [634, 0]
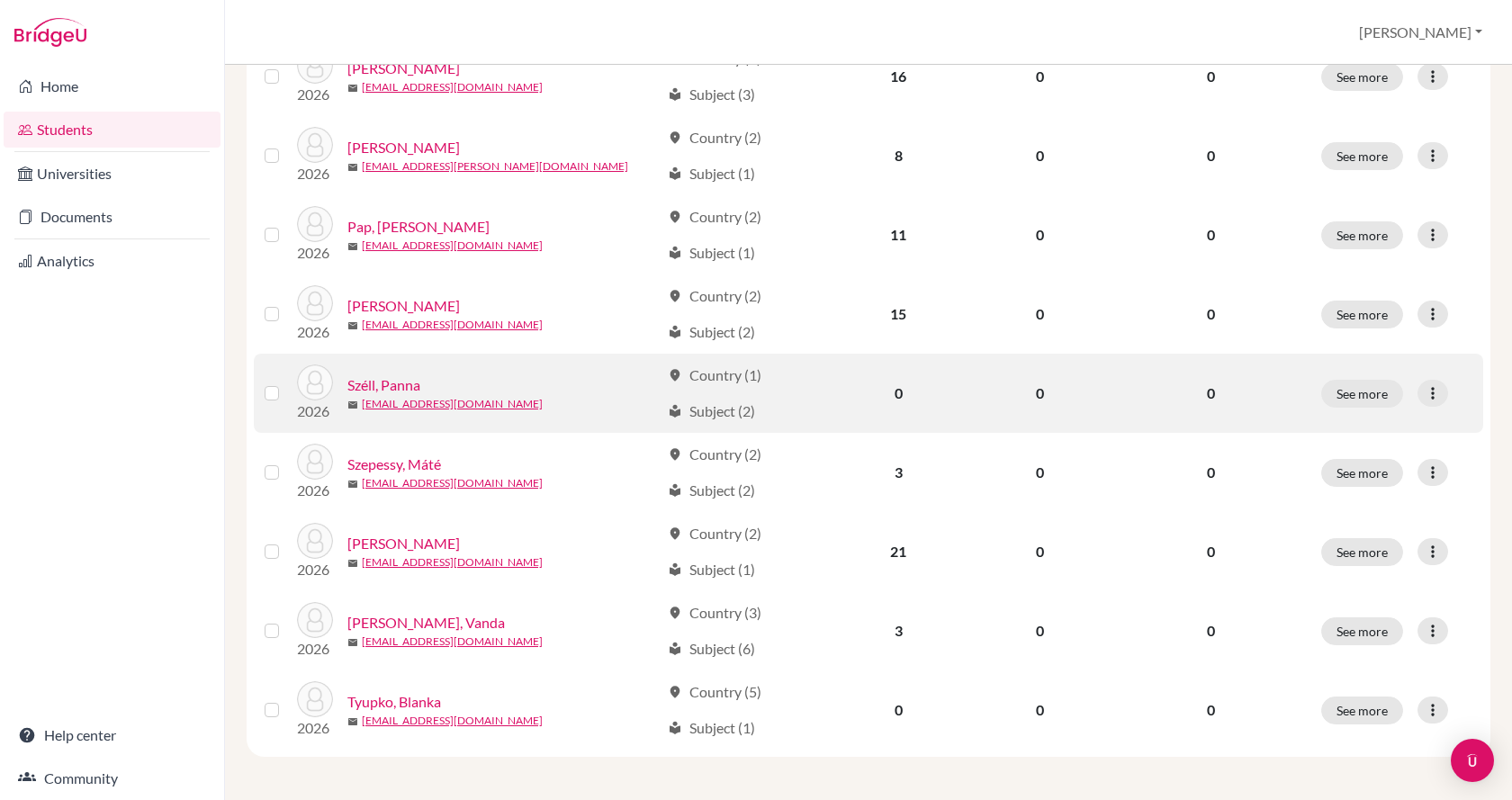
click at [390, 385] on link "Széll, Panna" at bounding box center [383, 384] width 73 height 21
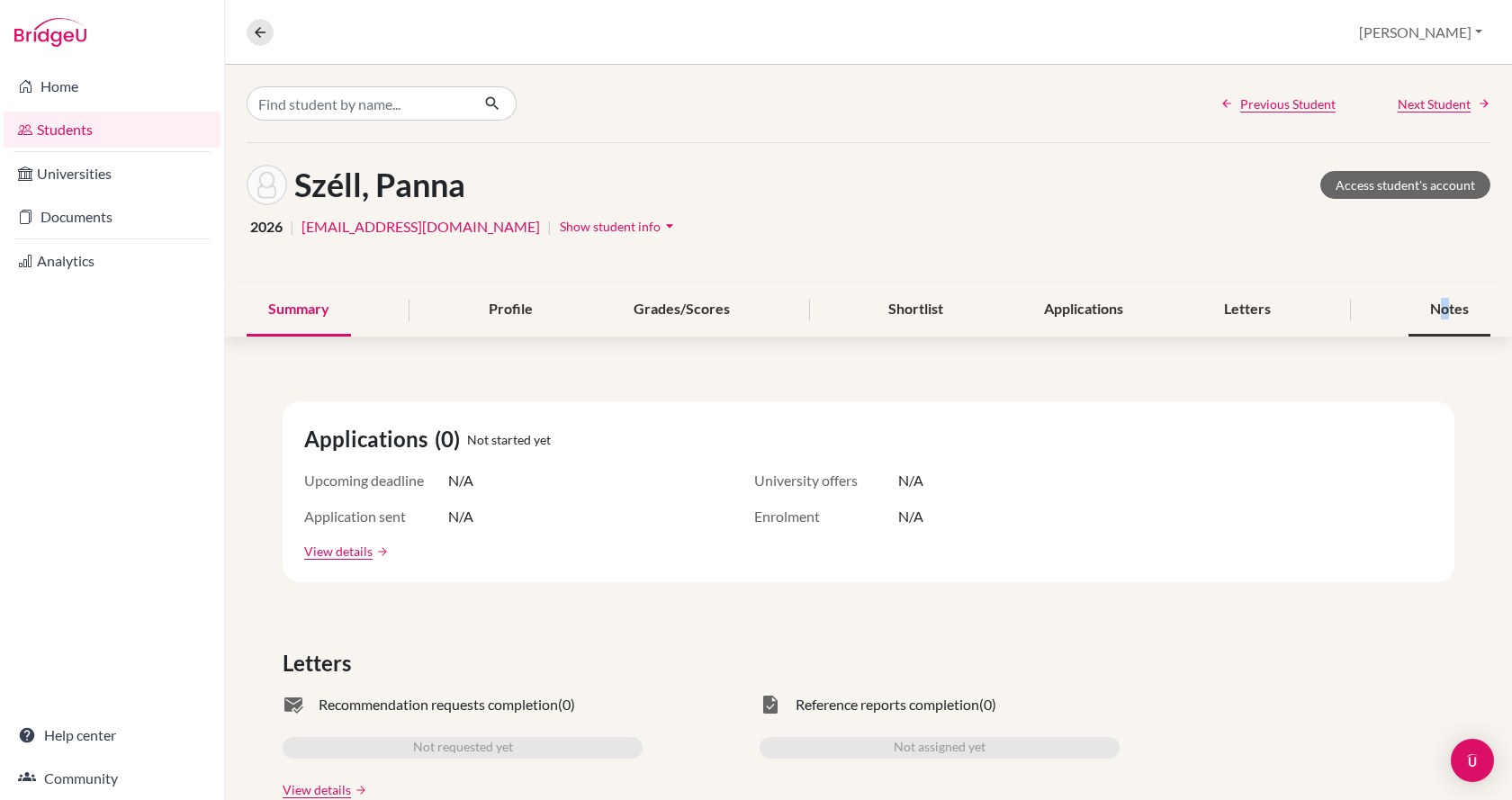
click at [1432, 317] on div "Notes" at bounding box center [1450, 310] width 82 height 53
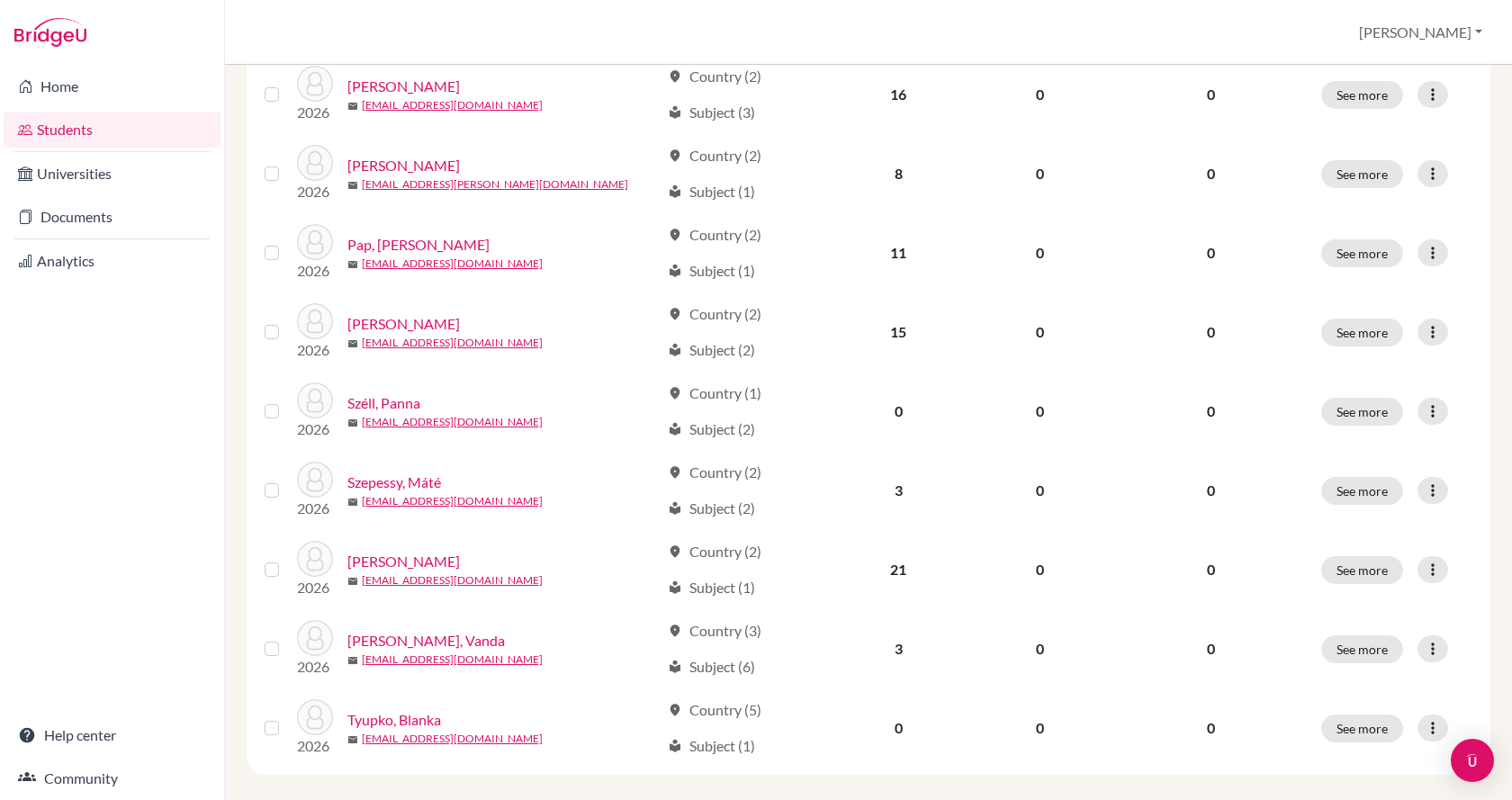
scroll to position [634, 0]
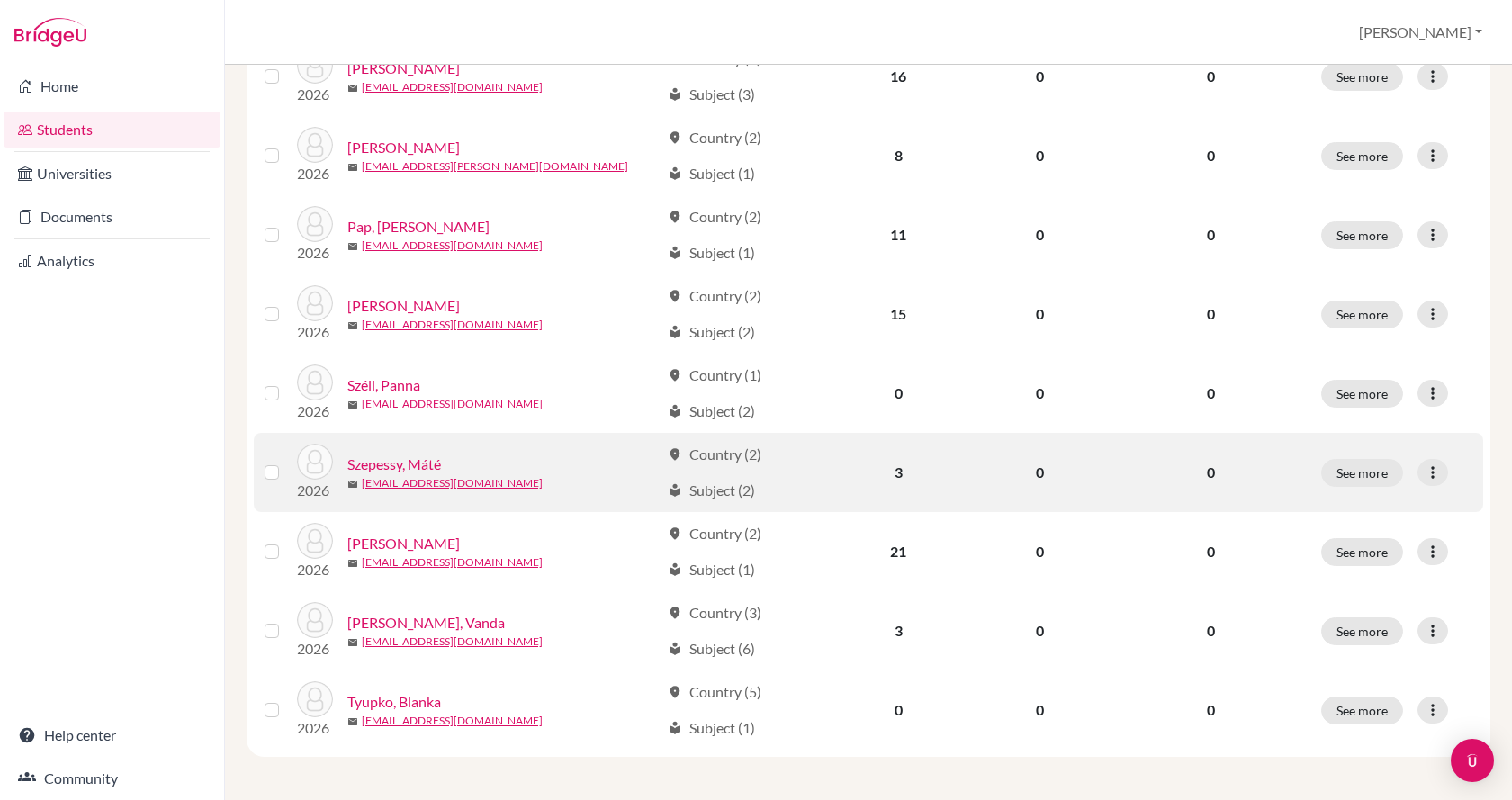
click at [408, 449] on div "2026 Szepessy, Máté mail [EMAIL_ADDRESS][DOMAIN_NAME]" at bounding box center [471, 473] width 376 height 58
click at [408, 462] on link "Szepessy, Máté" at bounding box center [394, 463] width 93 height 21
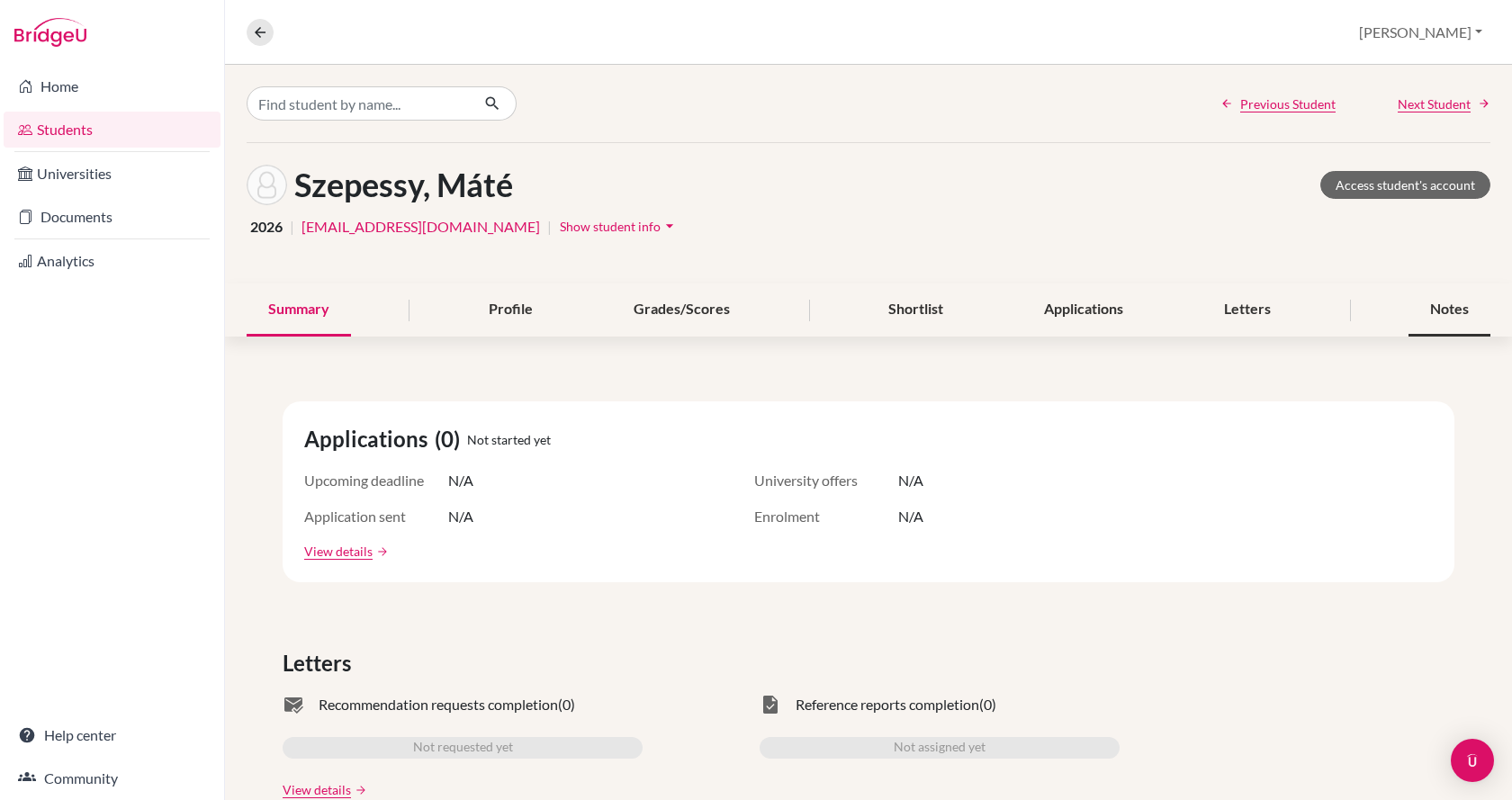
click at [1457, 309] on div "Notes" at bounding box center [1450, 310] width 82 height 53
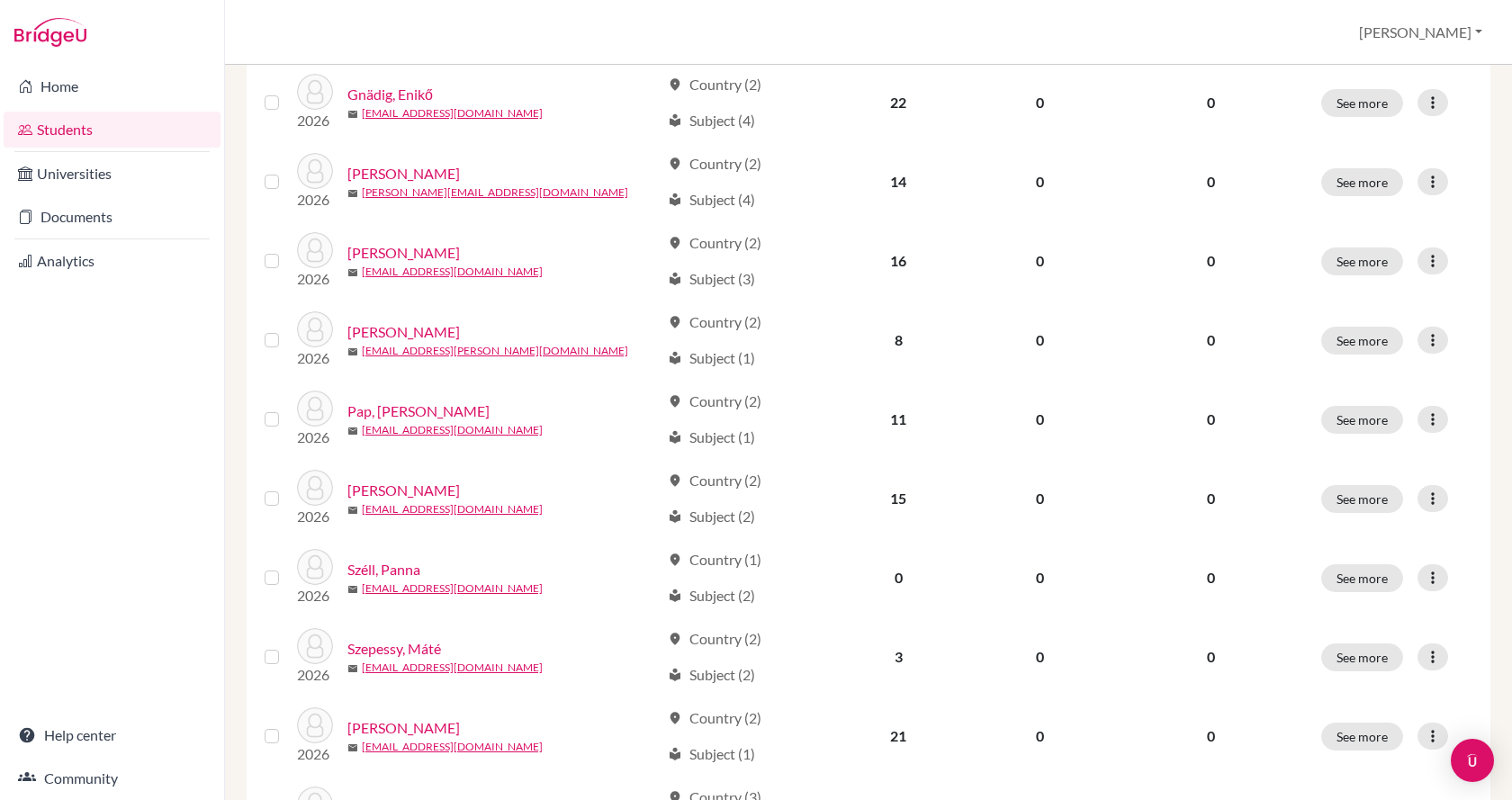
scroll to position [634, 0]
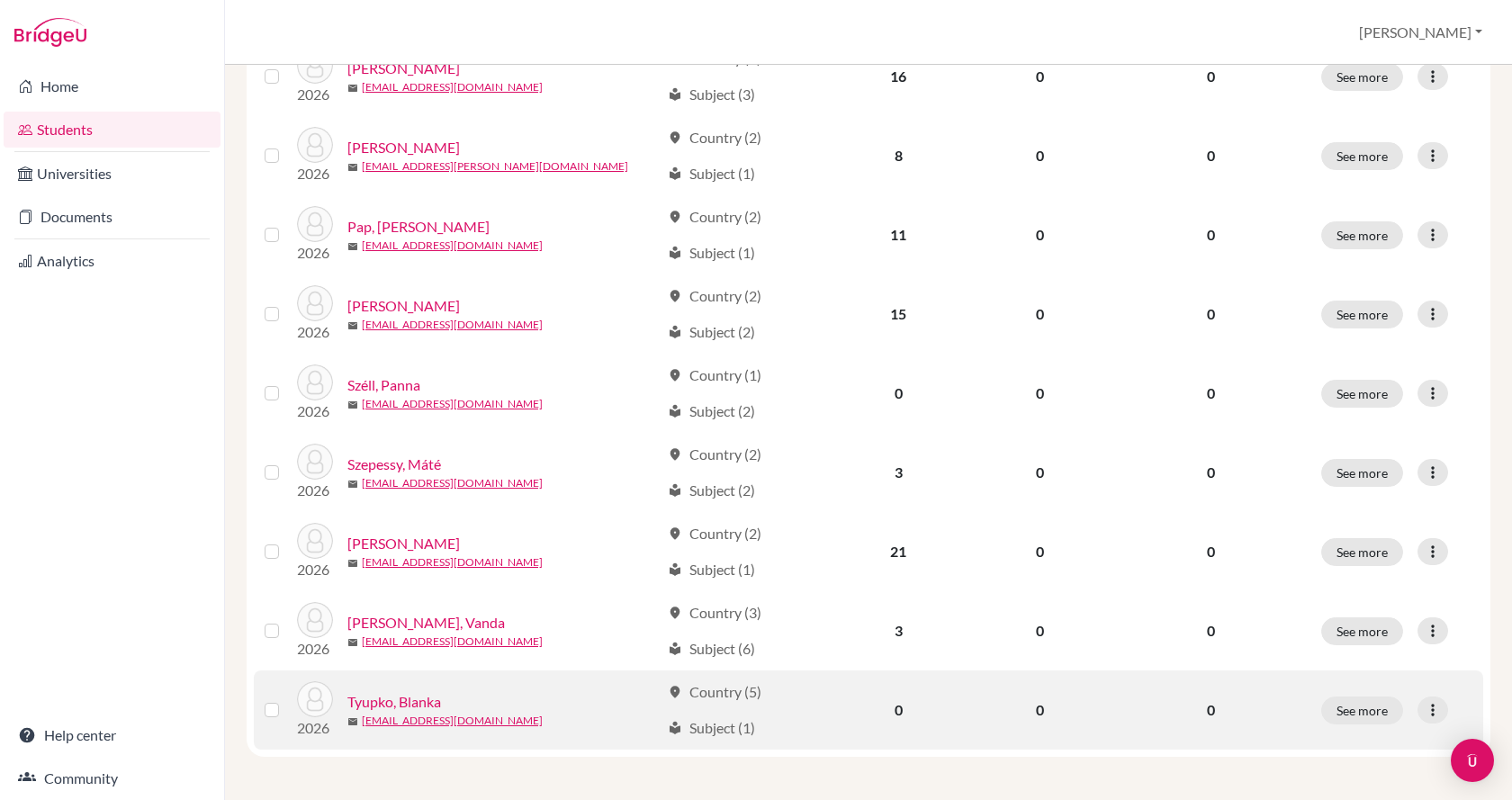
click at [404, 700] on link "Tyupko, Blanka" at bounding box center [394, 701] width 93 height 21
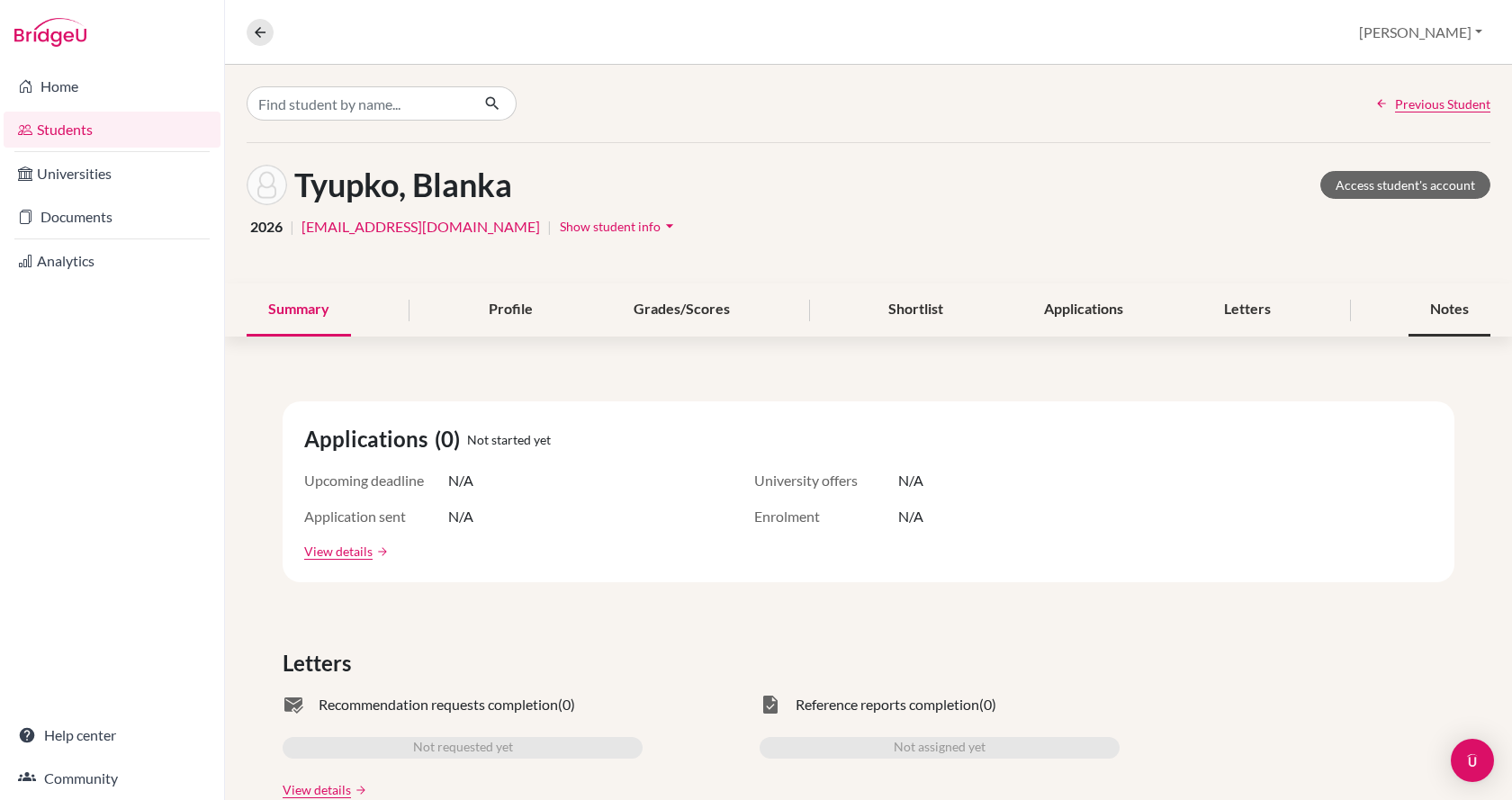
click at [1436, 309] on div "Notes" at bounding box center [1450, 310] width 82 height 53
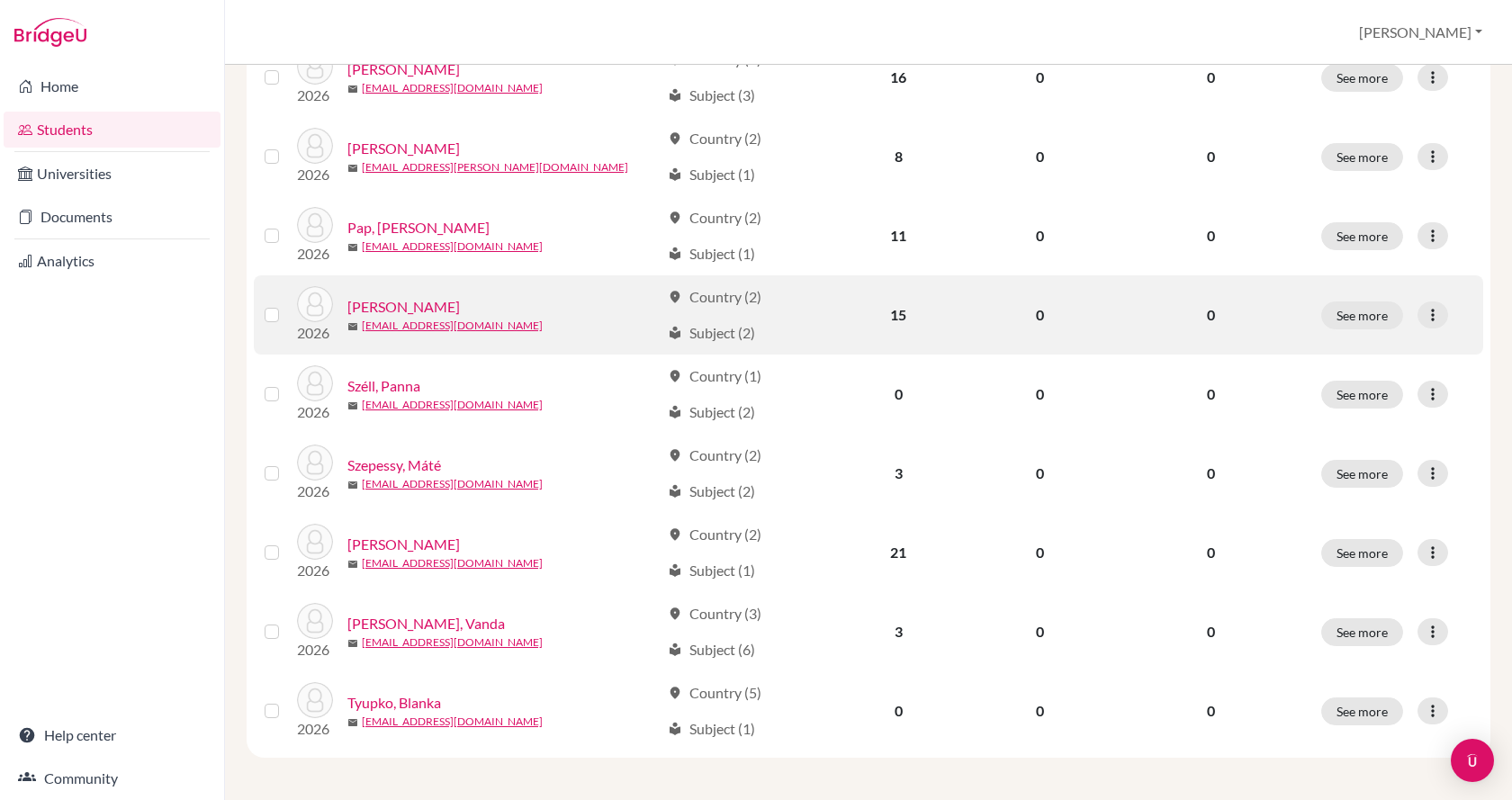
scroll to position [634, 0]
